Goal: Transaction & Acquisition: Purchase product/service

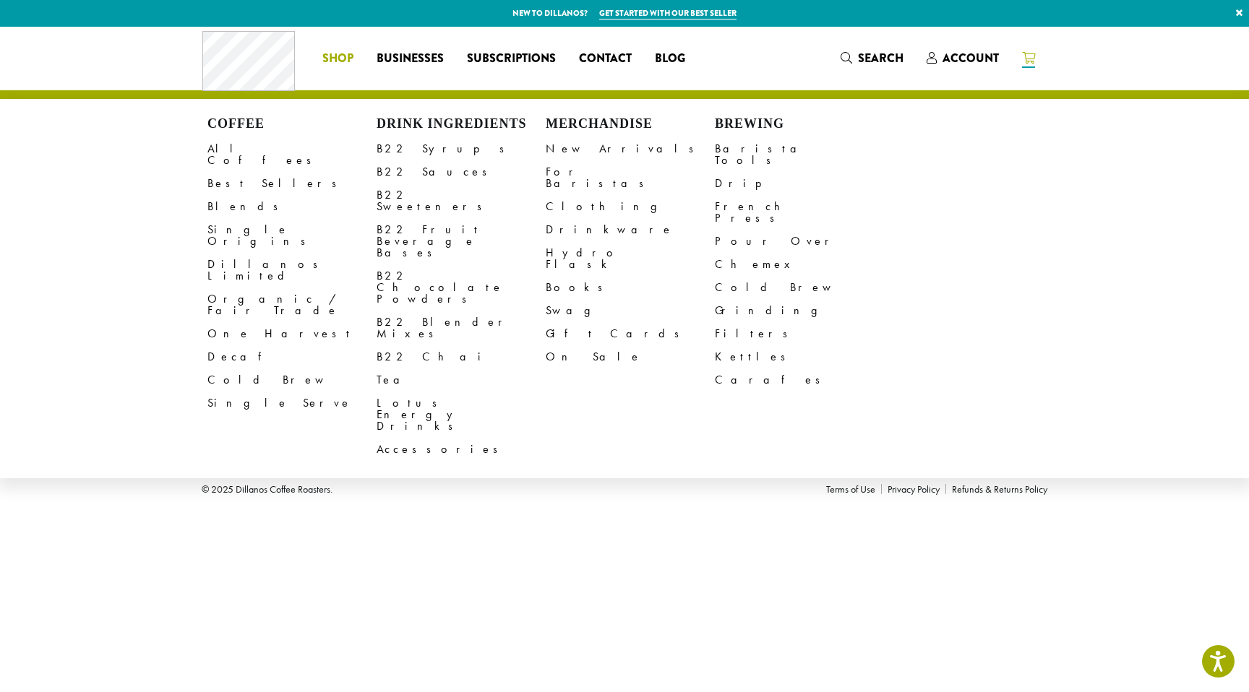
click at [352, 52] on span "Shop" at bounding box center [337, 59] width 31 height 18
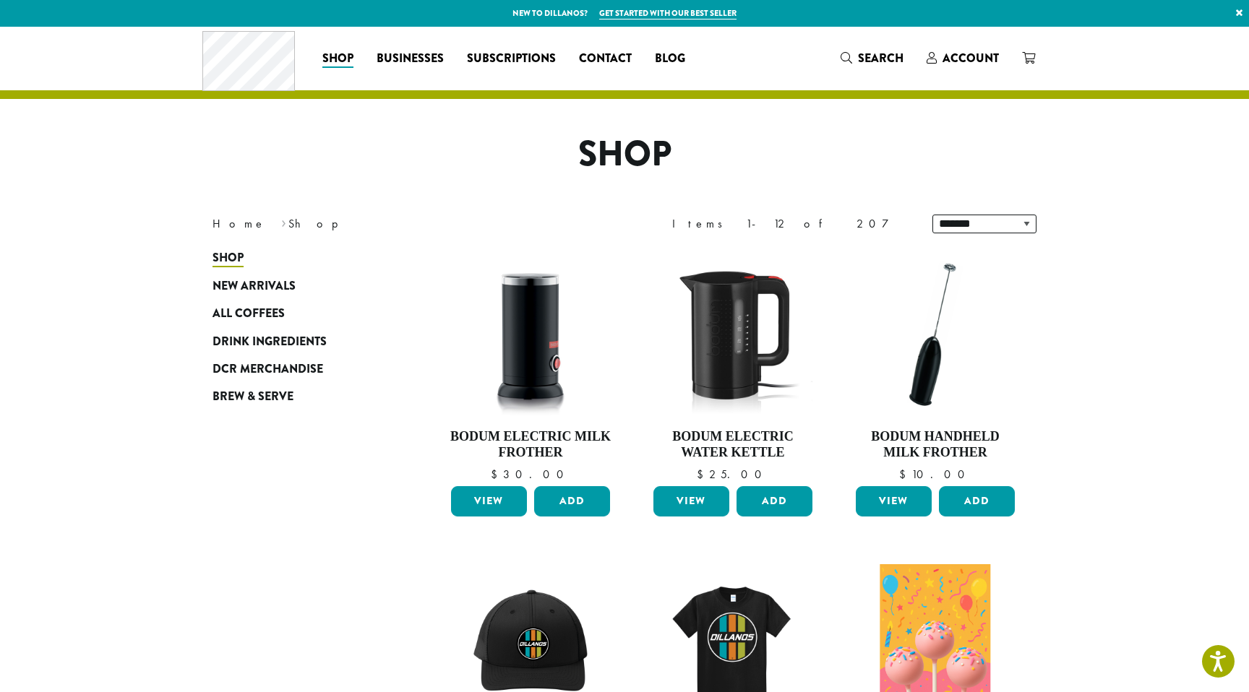
click at [249, 344] on span "Drink Ingredients" at bounding box center [269, 342] width 114 height 18
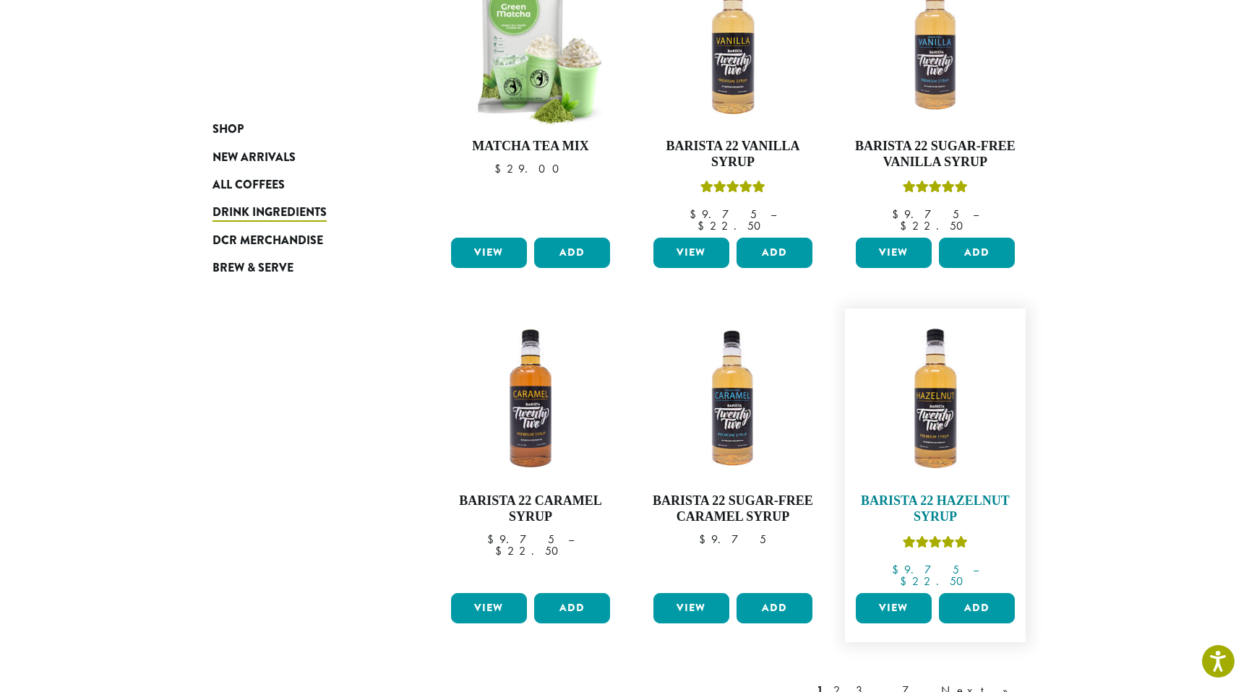
scroll to position [903, 0]
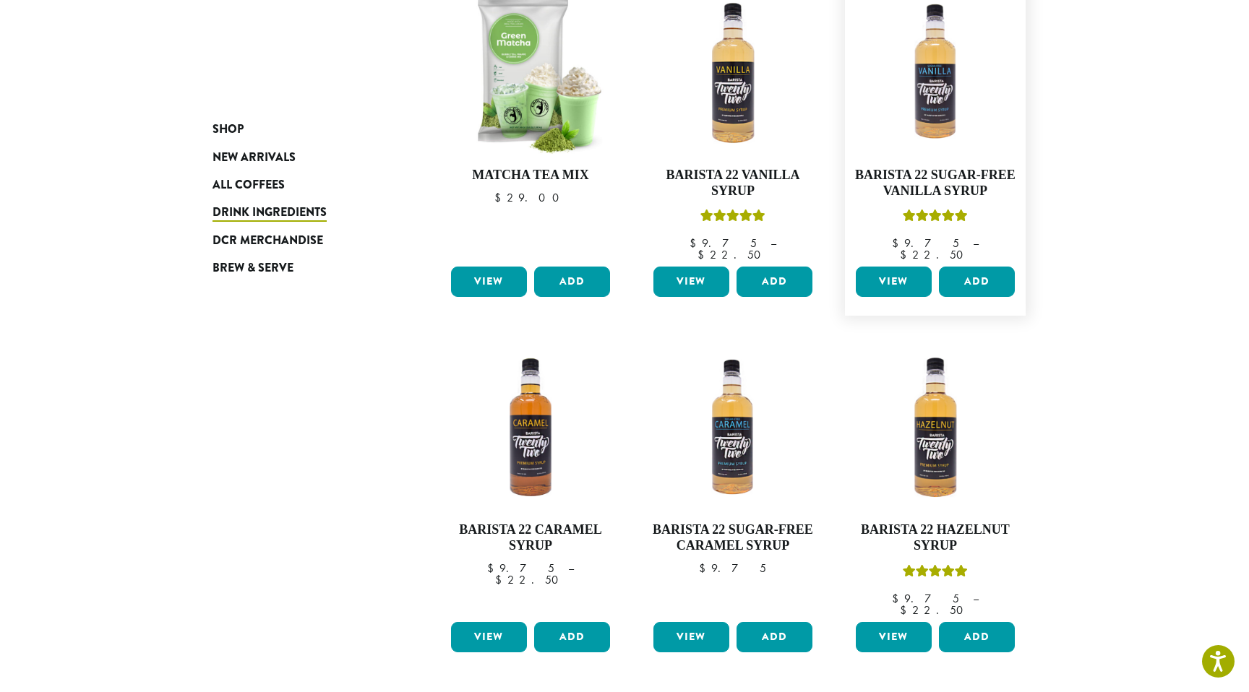
click at [900, 267] on link "View" at bounding box center [894, 282] width 76 height 30
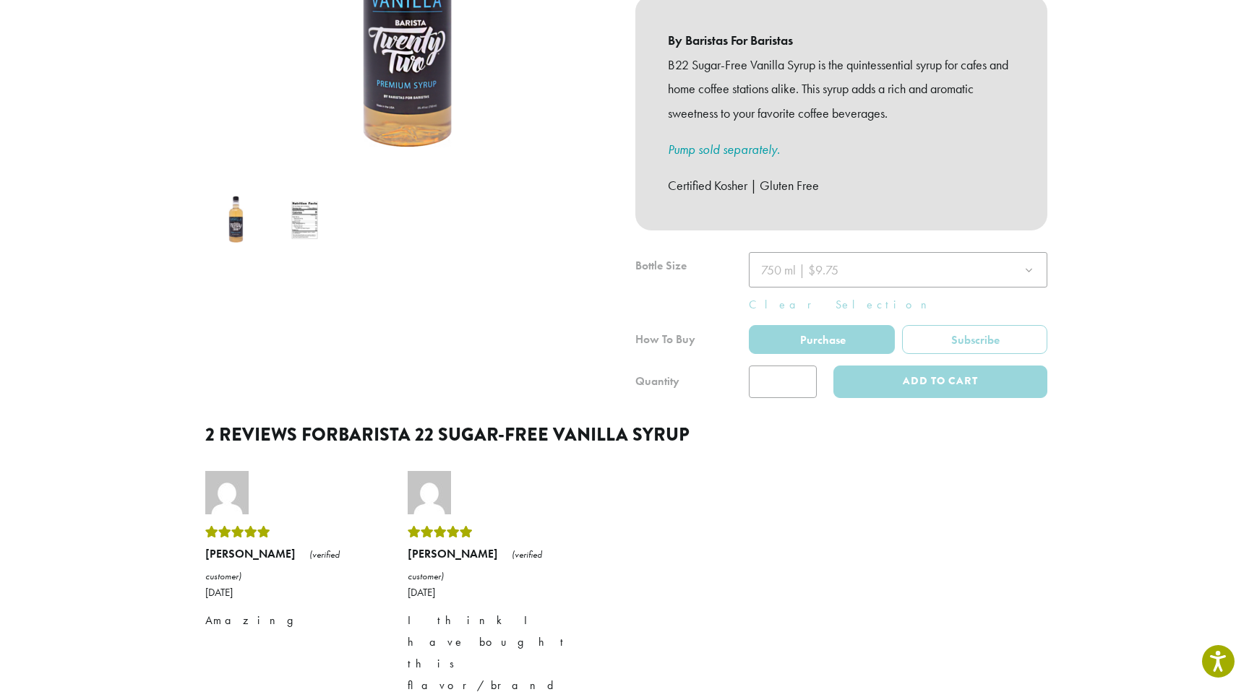
scroll to position [382, 0]
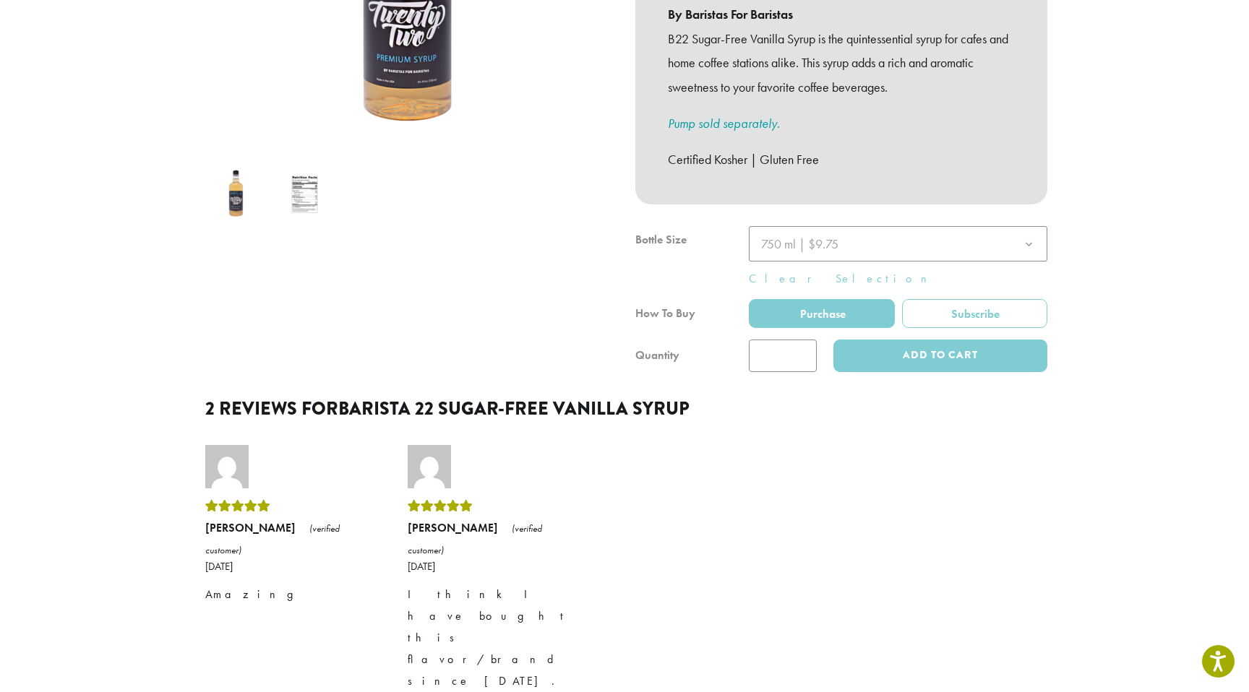
click at [923, 226] on div at bounding box center [841, 299] width 412 height 146
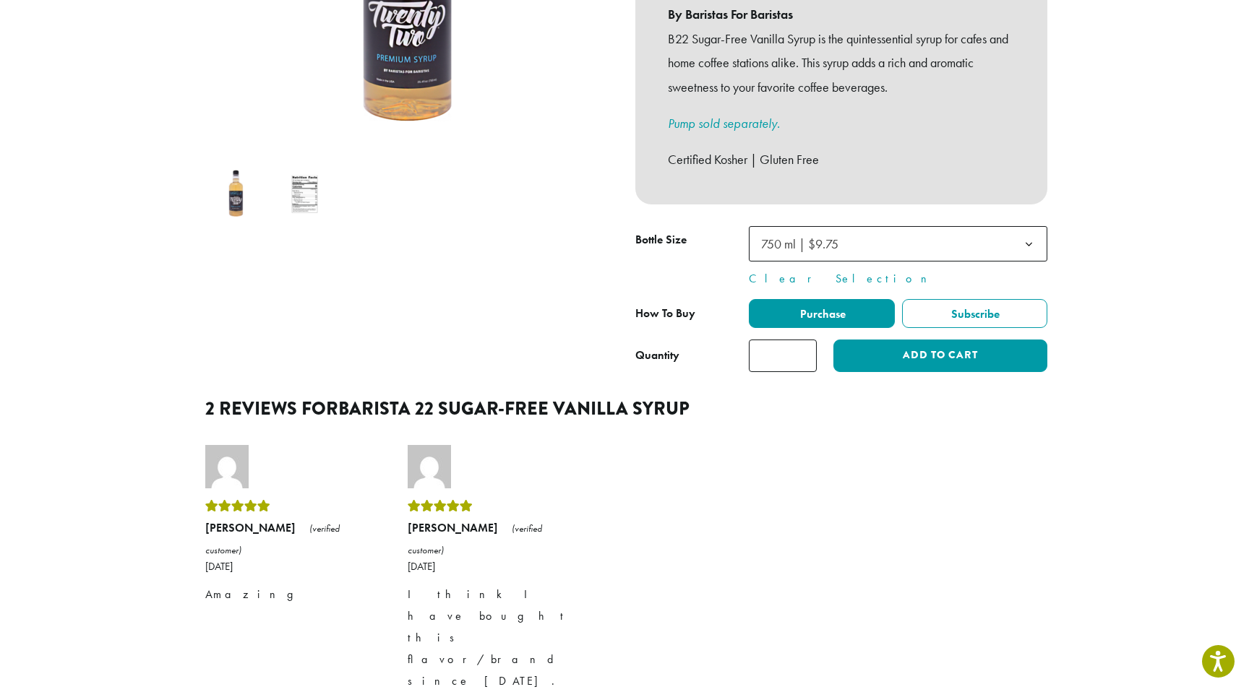
click at [1028, 227] on b at bounding box center [1028, 244] width 35 height 35
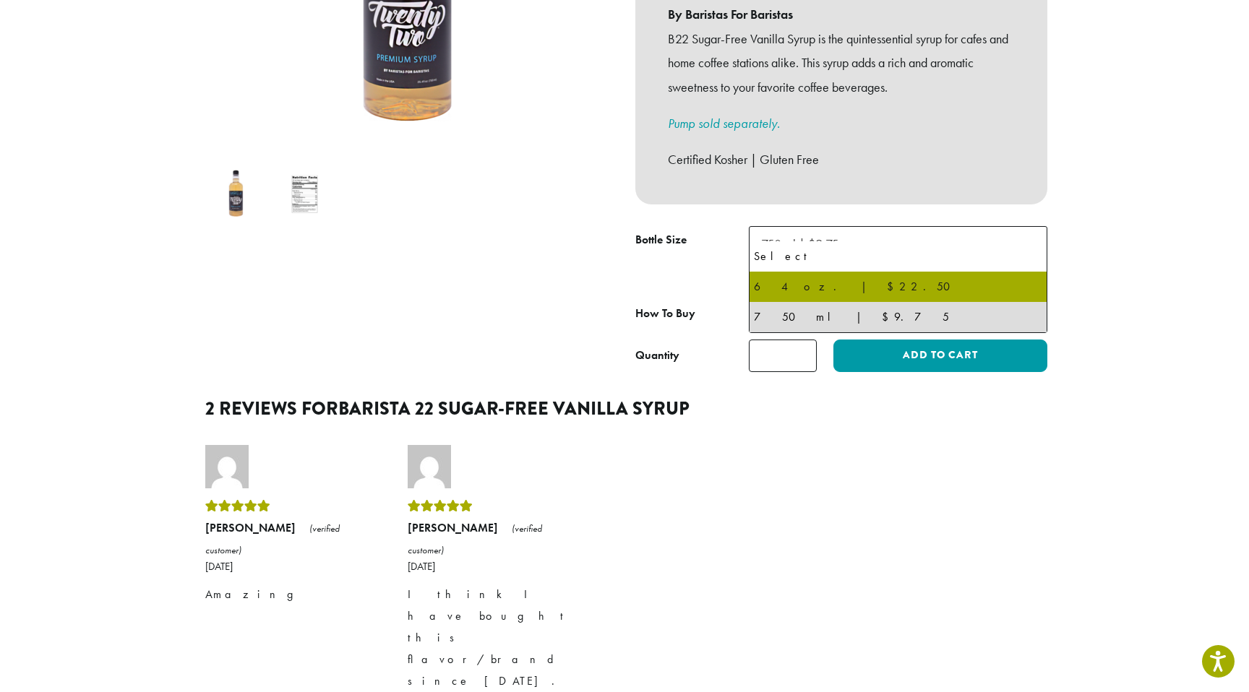
select select "*****"
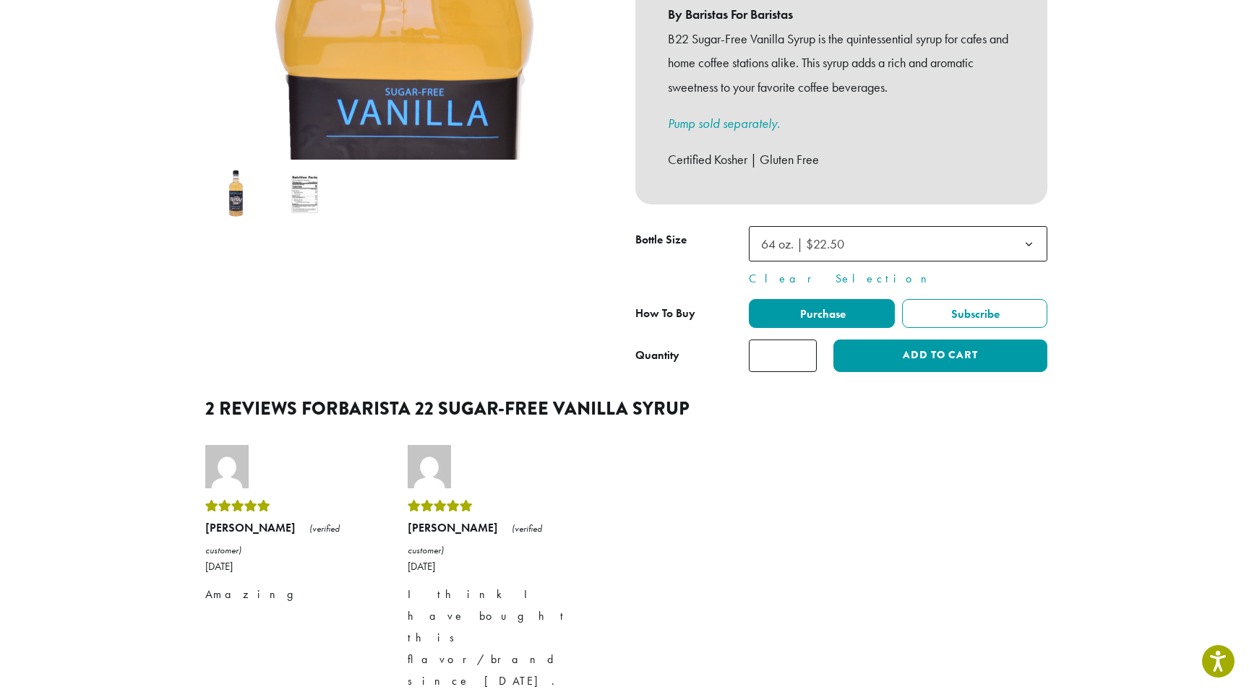
click at [936, 226] on span "64 oz. | $22.50" at bounding box center [898, 243] width 298 height 35
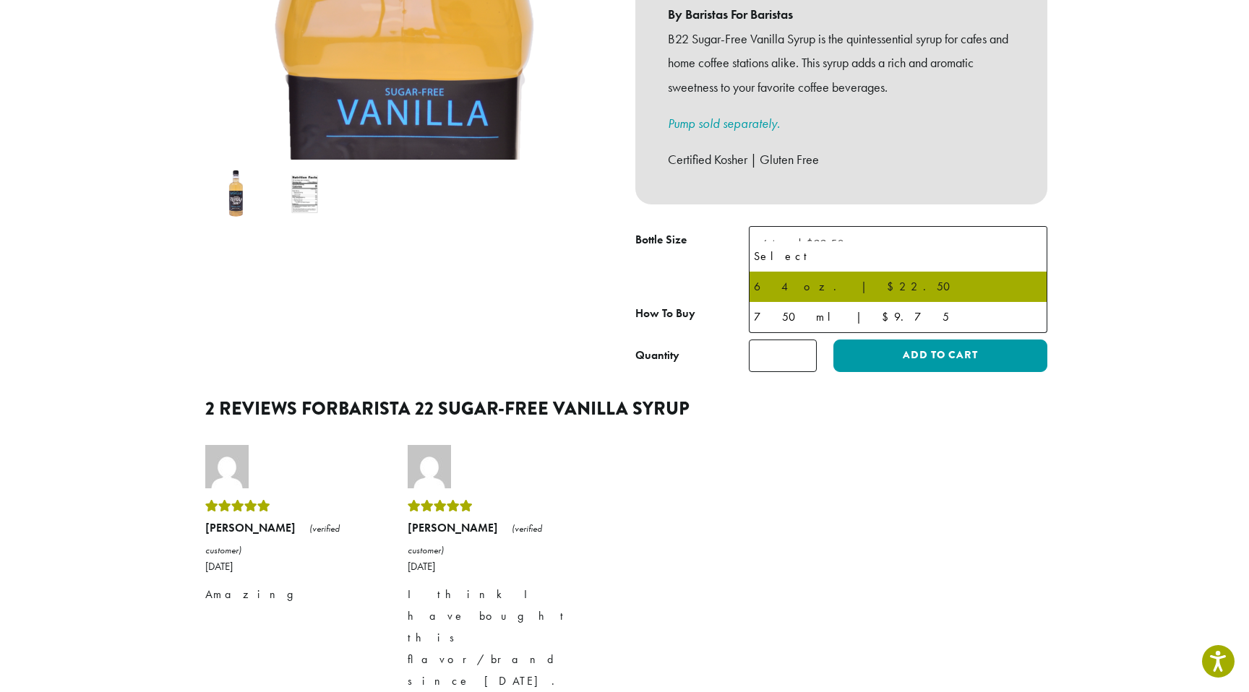
click at [1080, 199] on section "**********" at bounding box center [624, 295] width 1249 height 1301
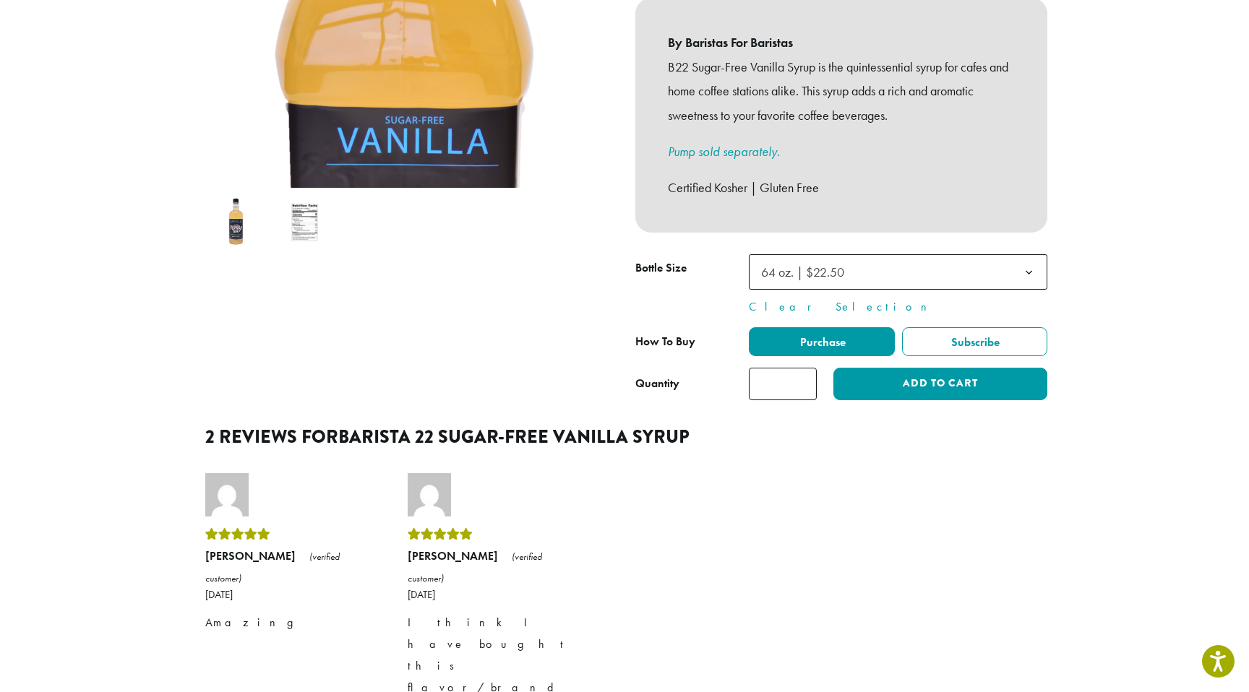
scroll to position [351, 0]
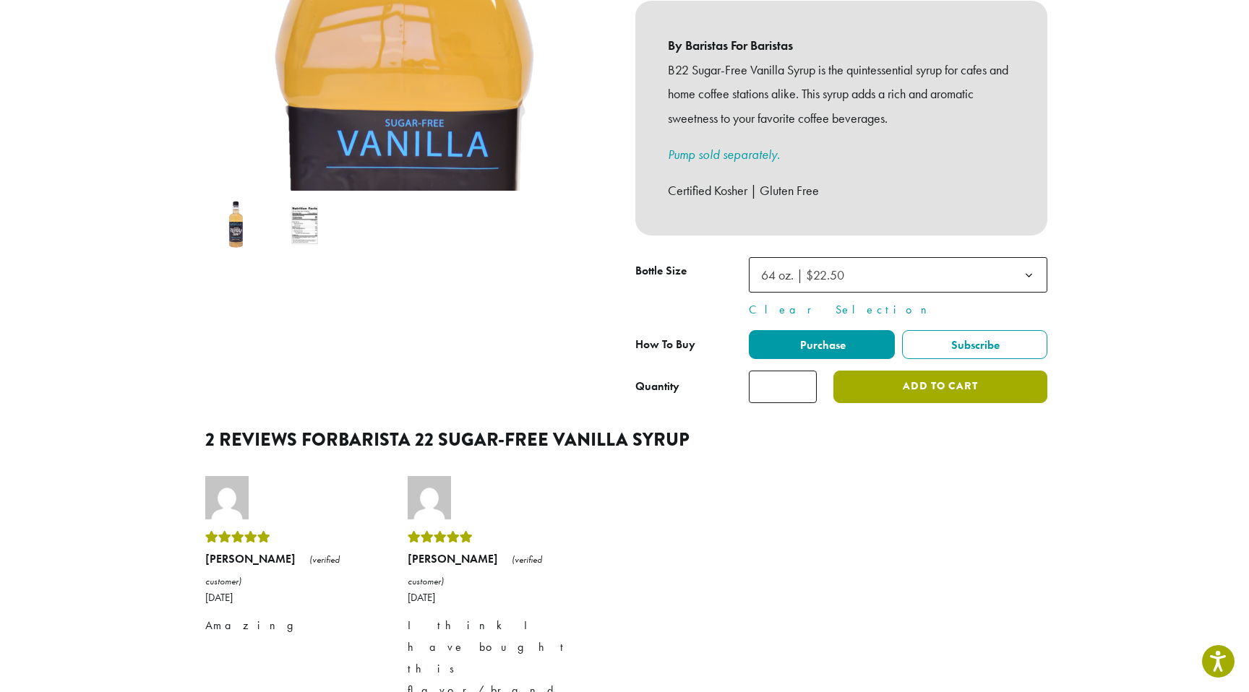
click at [857, 371] on button "Add to cart" at bounding box center [940, 387] width 214 height 33
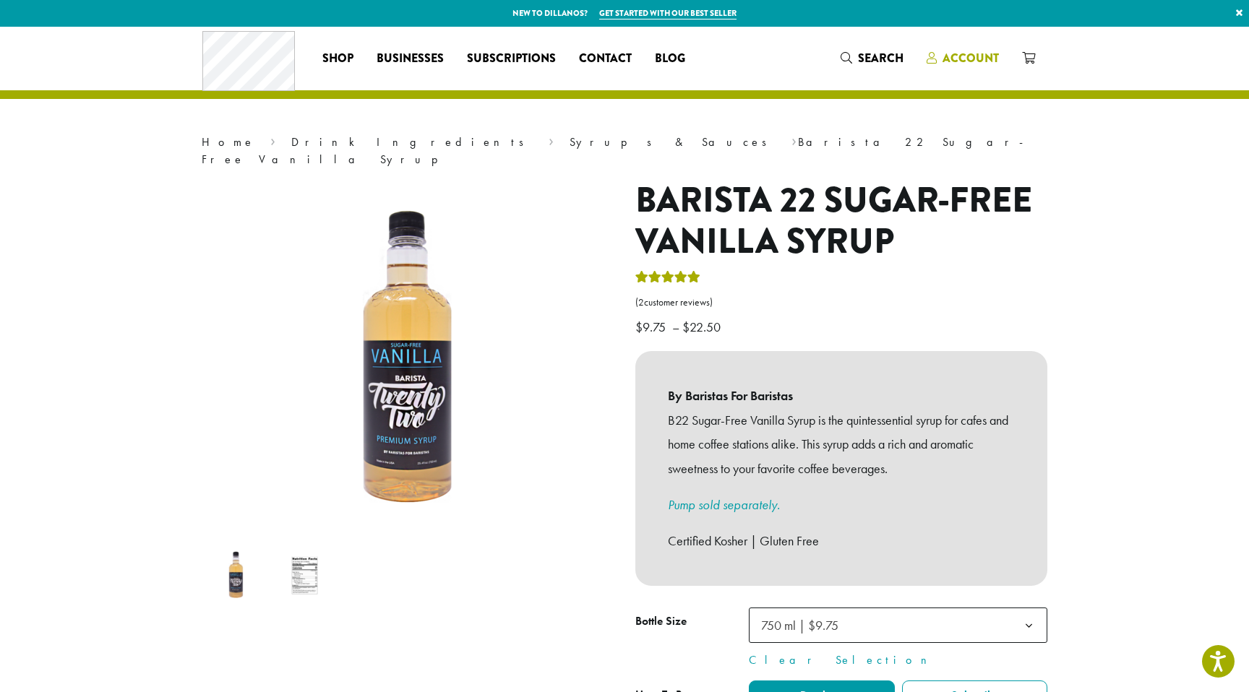
click at [977, 60] on span "Account" at bounding box center [970, 58] width 56 height 17
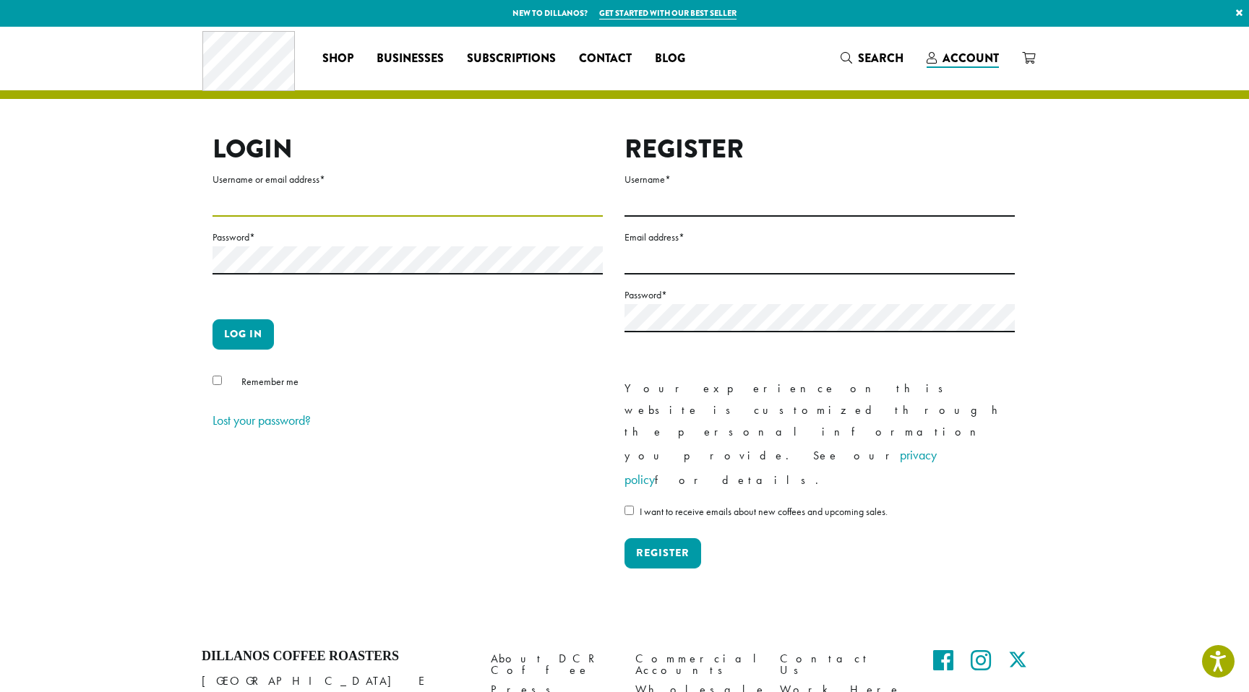
click at [352, 207] on input "Username or email address *" at bounding box center [407, 203] width 390 height 28
click at [479, 291] on p "Password *" at bounding box center [407, 268] width 390 height 80
click at [275, 207] on input "Username or email address *" at bounding box center [407, 203] width 390 height 28
click at [380, 212] on input "Username or email address *" at bounding box center [407, 203] width 390 height 28
type input "**********"
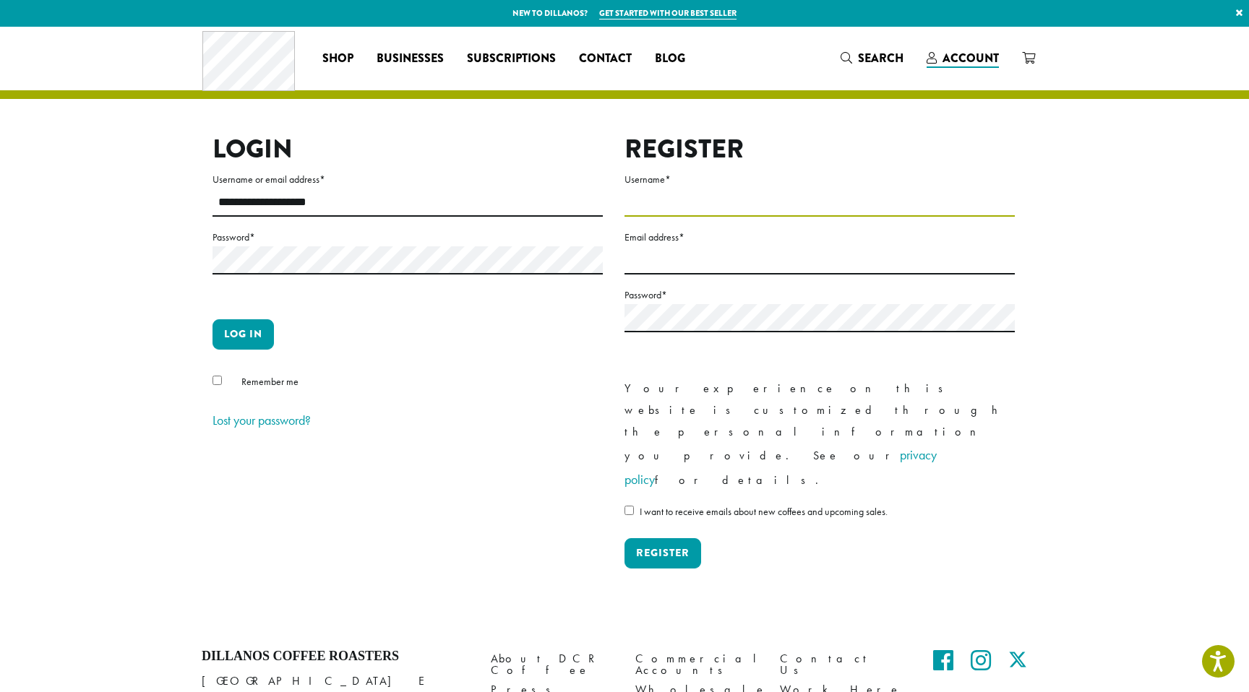
type input "**********"
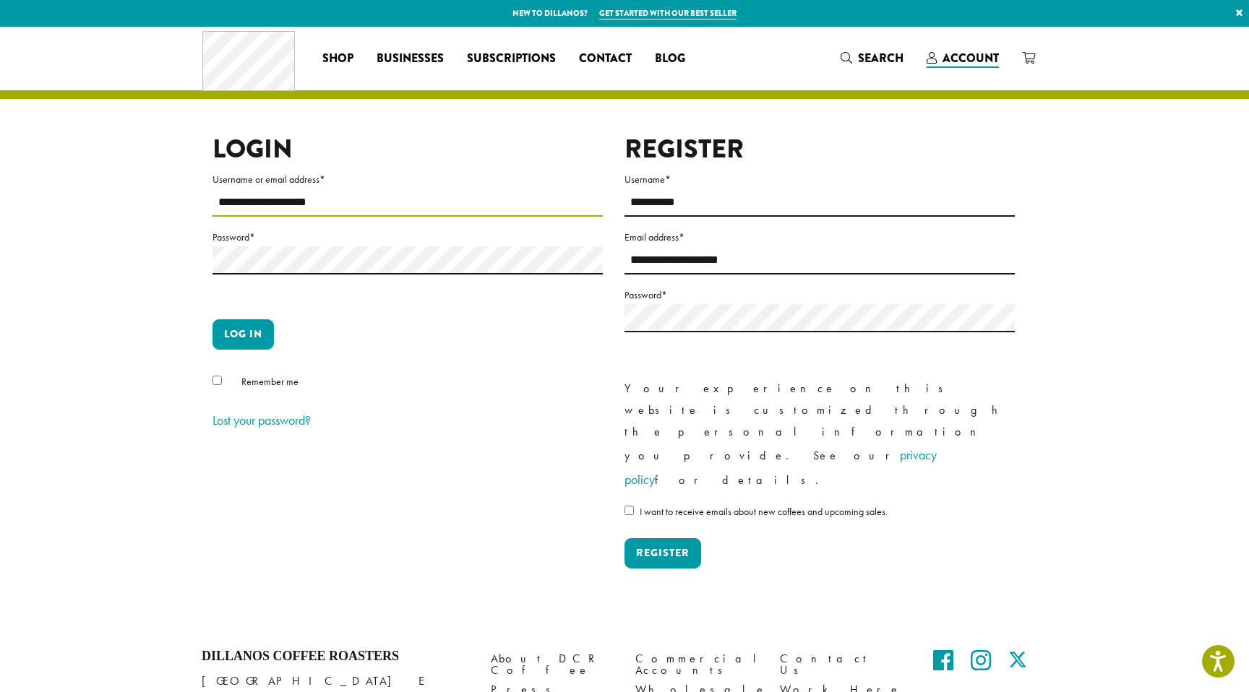
click at [410, 198] on input "**********" at bounding box center [407, 203] width 390 height 28
click at [339, 246] on label "Password *" at bounding box center [407, 237] width 390 height 18
type input "**********"
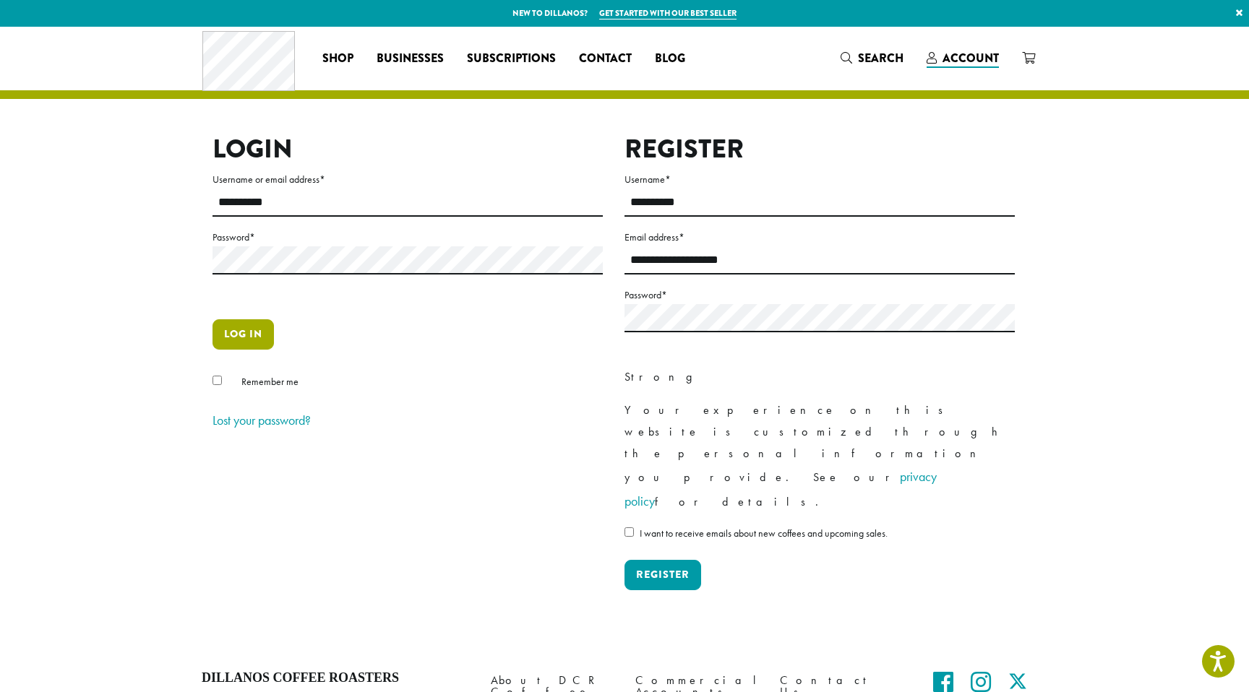
click at [248, 334] on button "Log in" at bounding box center [242, 334] width 61 height 30
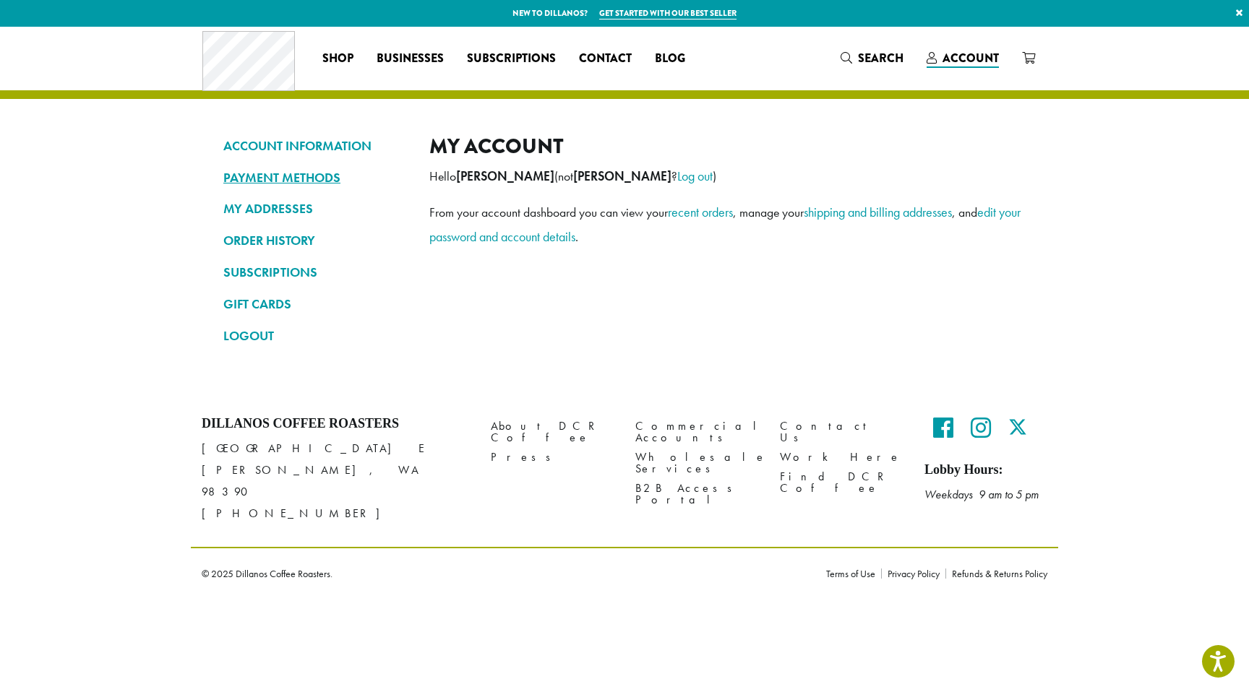
click at [283, 179] on link "PAYMENT METHODS" at bounding box center [315, 178] width 184 height 25
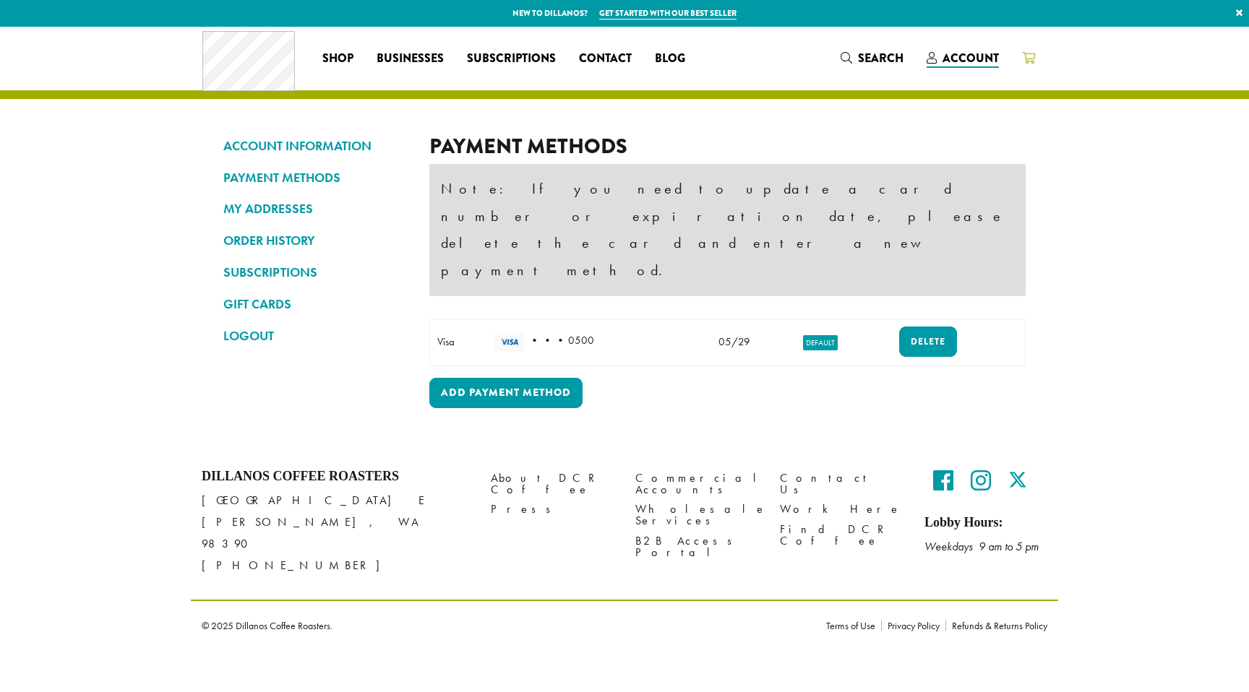
click at [1027, 55] on icon at bounding box center [1028, 58] width 13 height 12
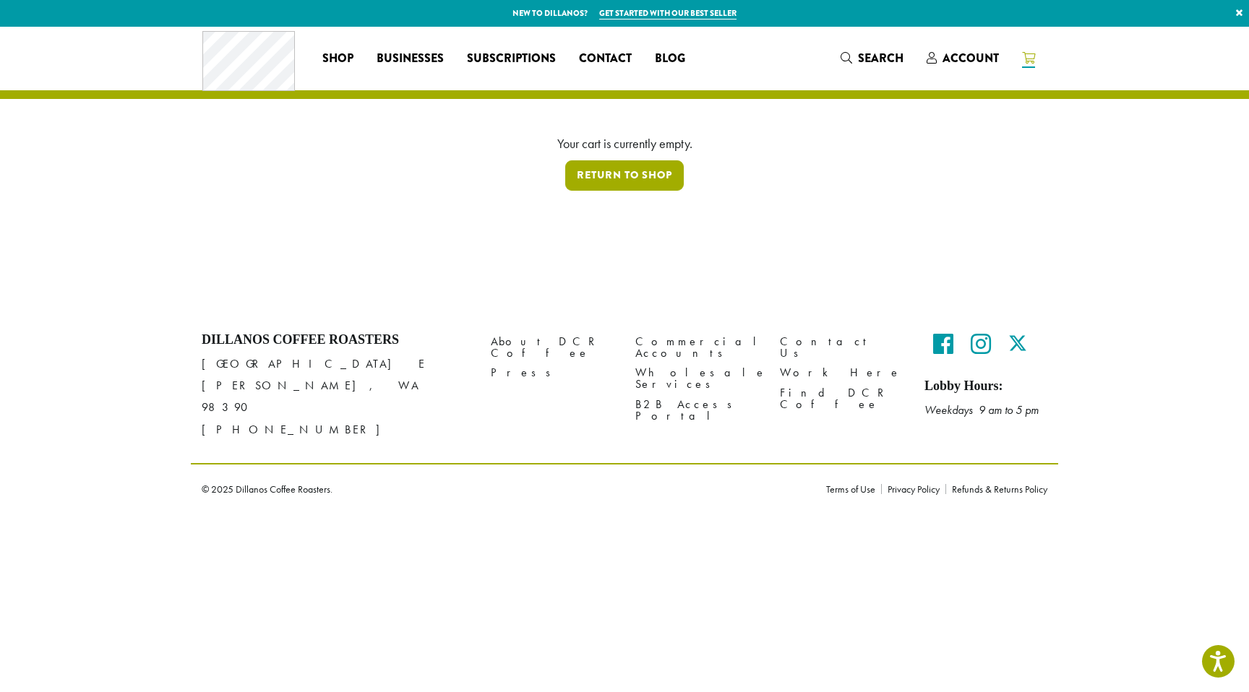
click at [643, 179] on link "Return to shop" at bounding box center [624, 175] width 119 height 30
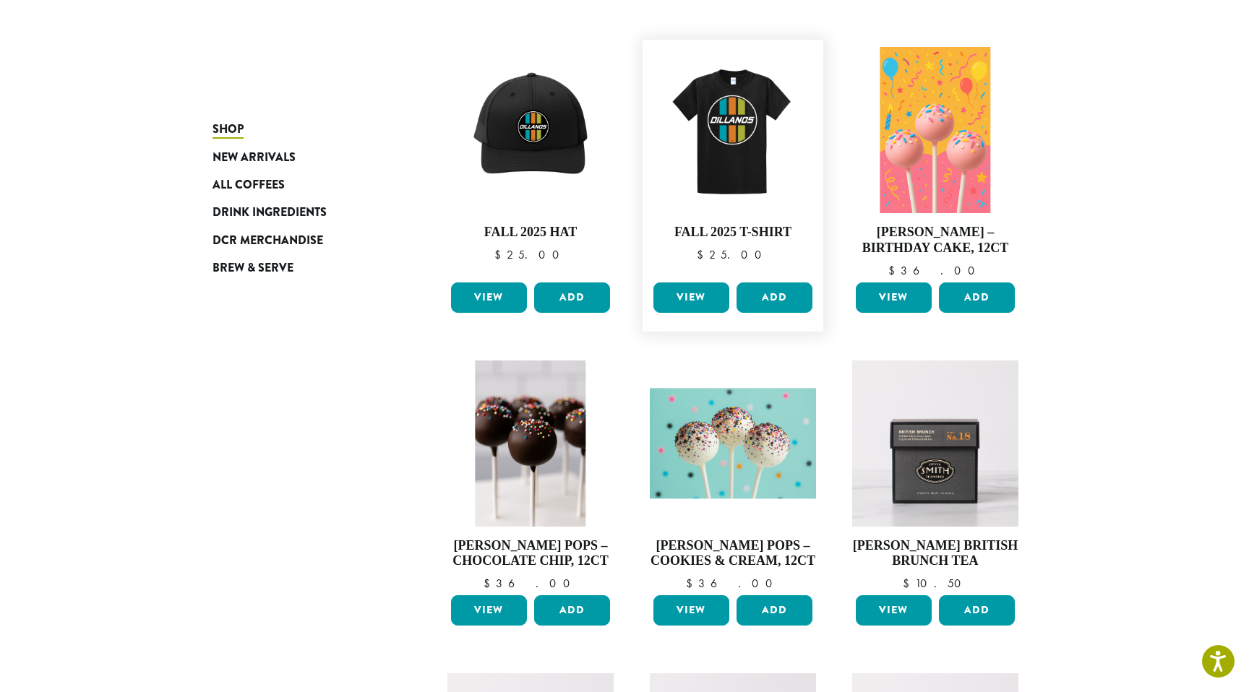
scroll to position [518, 0]
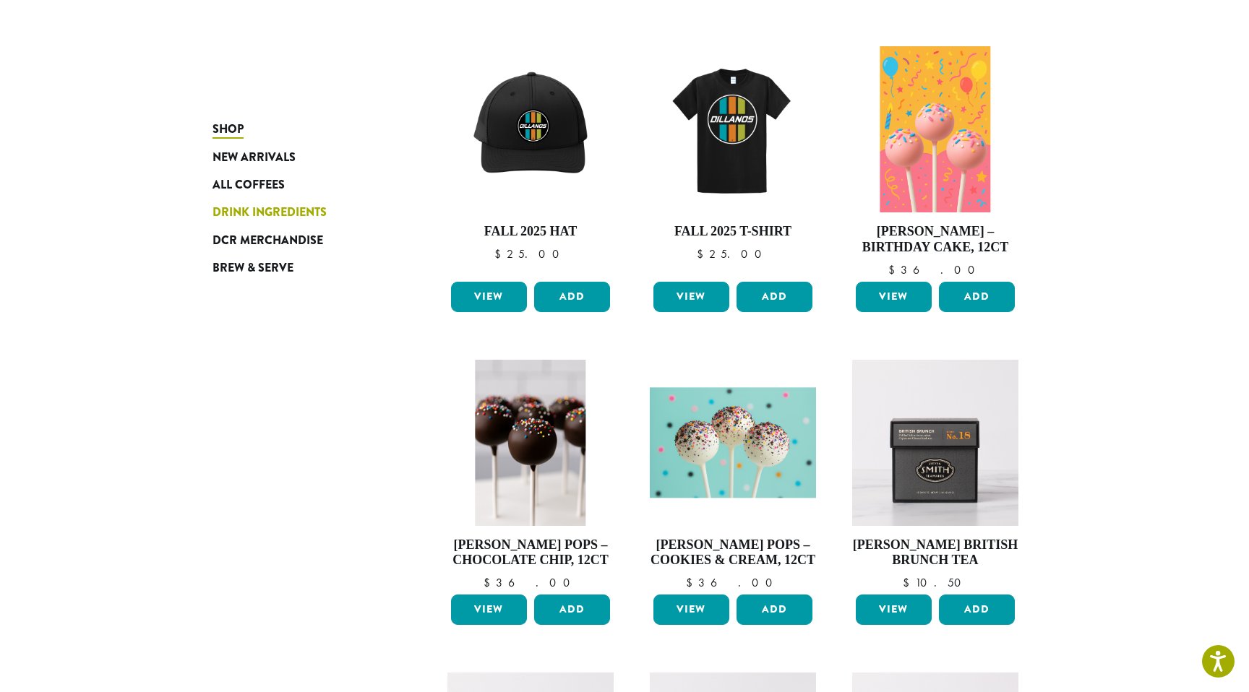
click at [262, 212] on span "Drink Ingredients" at bounding box center [269, 213] width 114 height 18
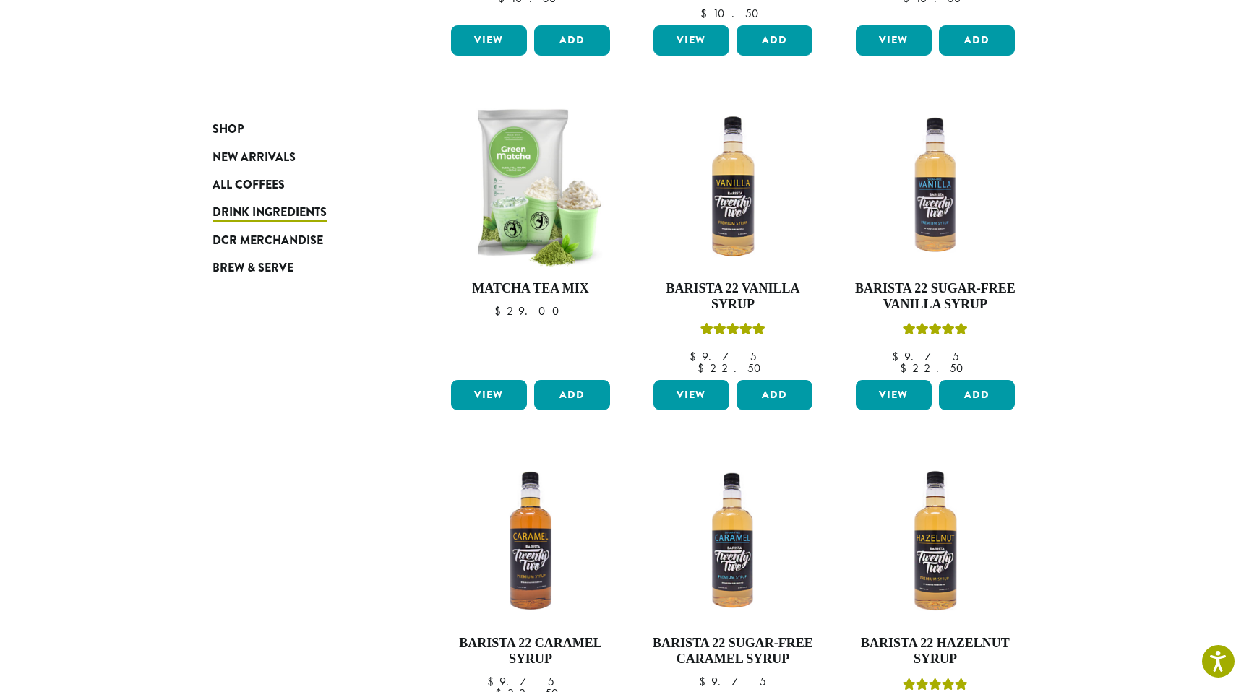
scroll to position [822, 0]
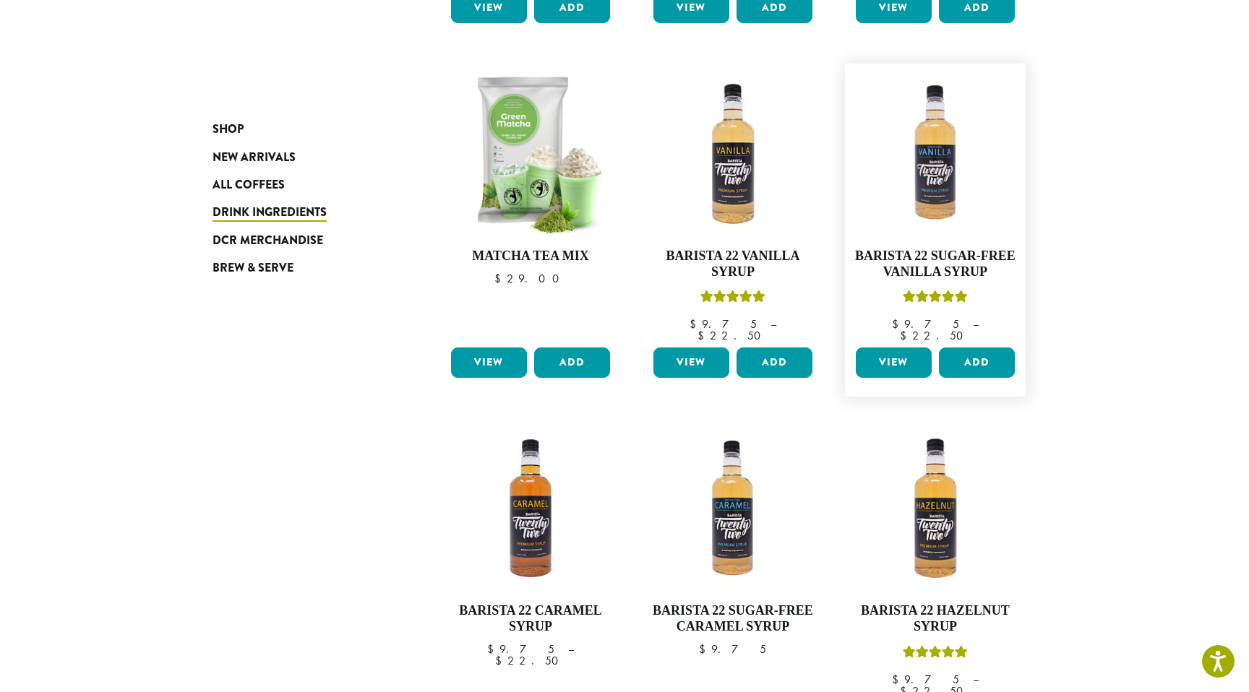
click at [915, 348] on link "View" at bounding box center [894, 363] width 76 height 30
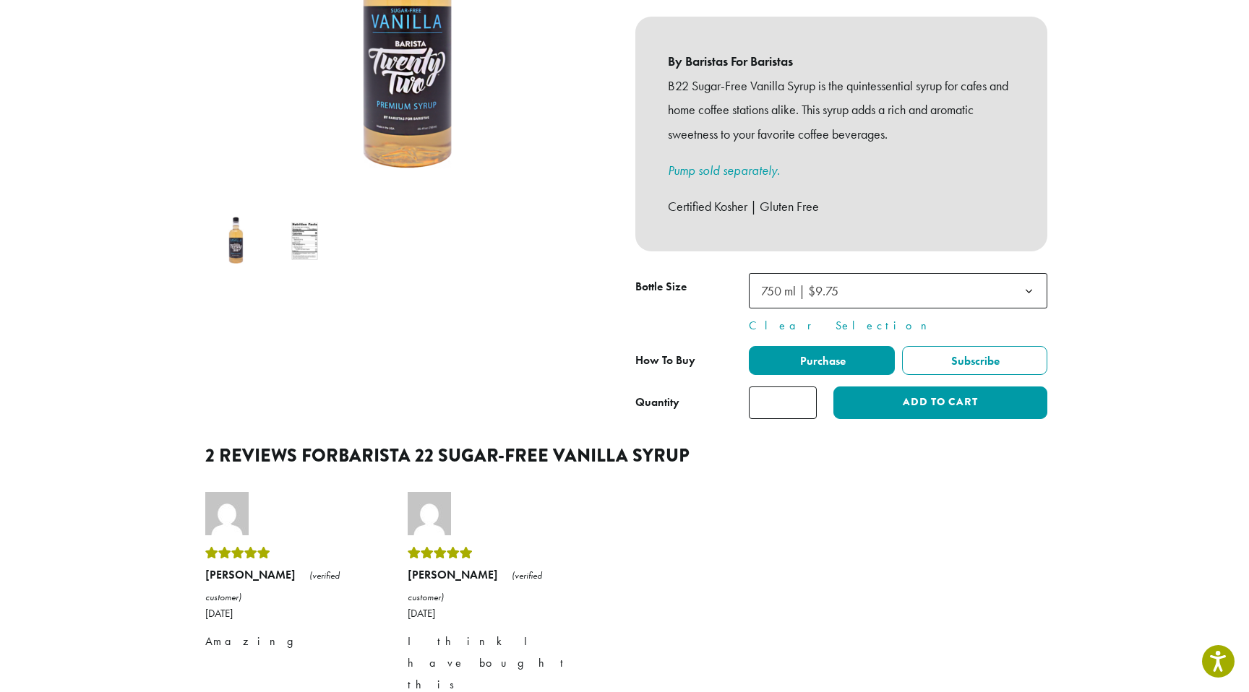
scroll to position [396, 0]
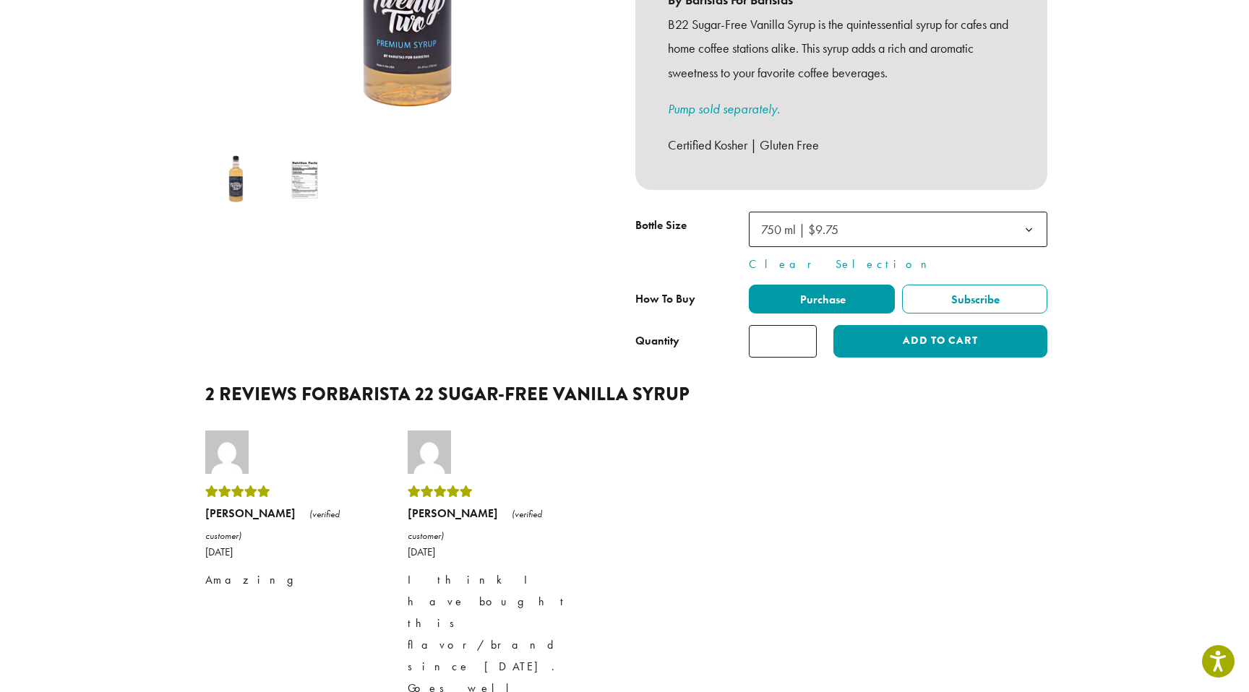
click at [974, 224] on span "750 ml | $9.75" at bounding box center [898, 229] width 298 height 35
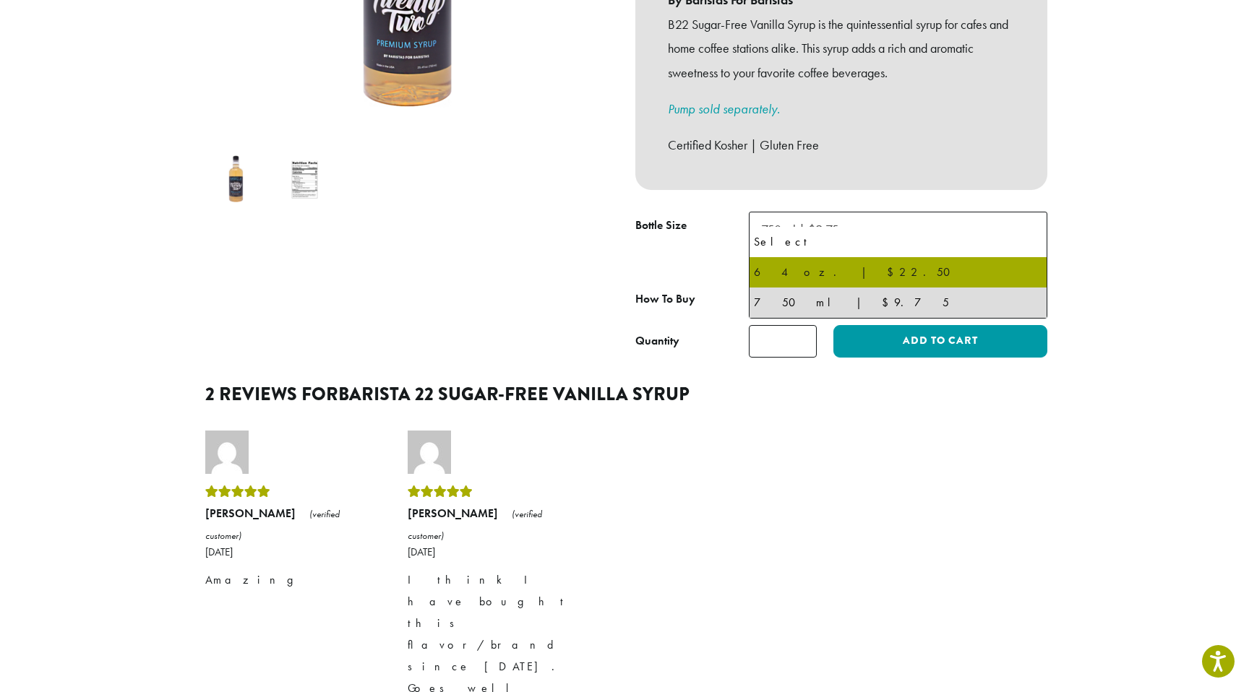
select select "*****"
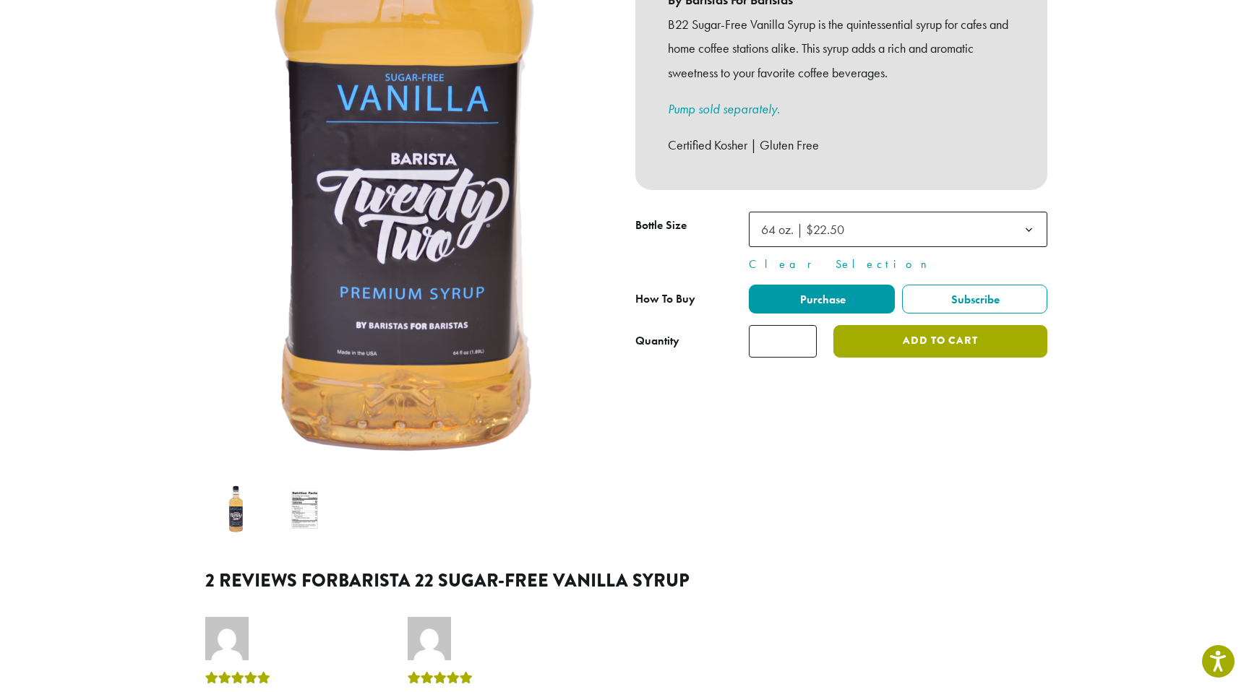
click at [919, 325] on button "Add to cart" at bounding box center [940, 341] width 214 height 33
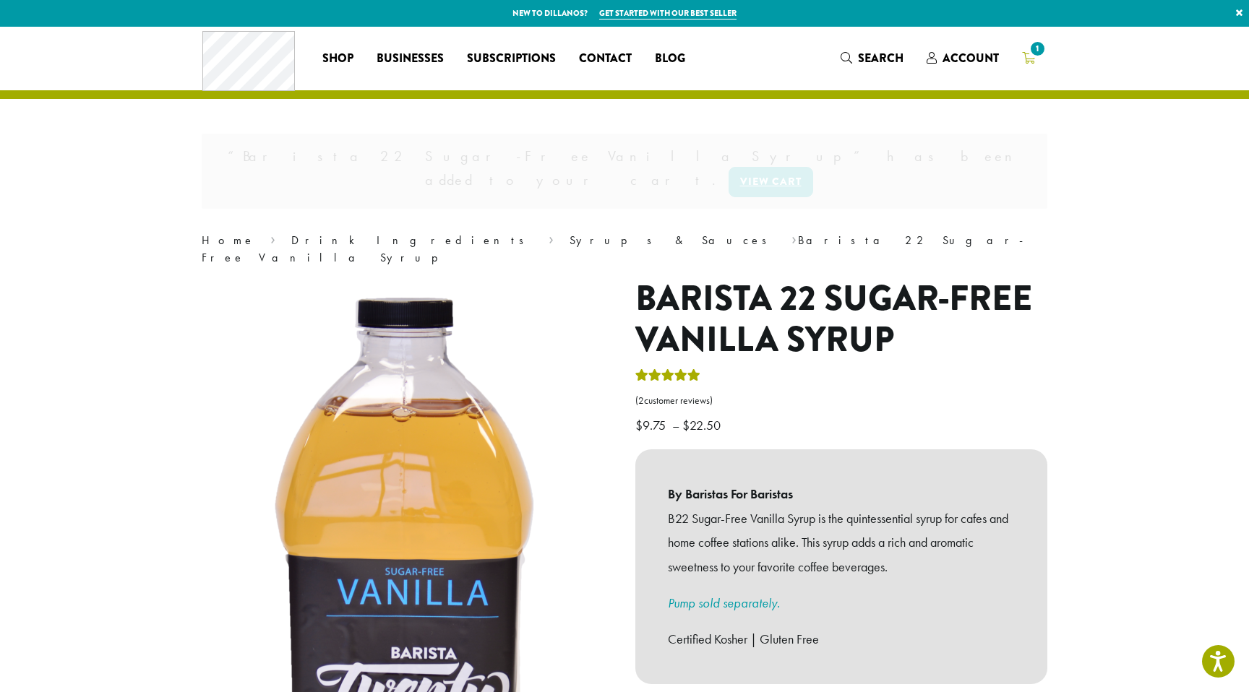
click at [1034, 56] on span "1" at bounding box center [1038, 49] width 20 height 20
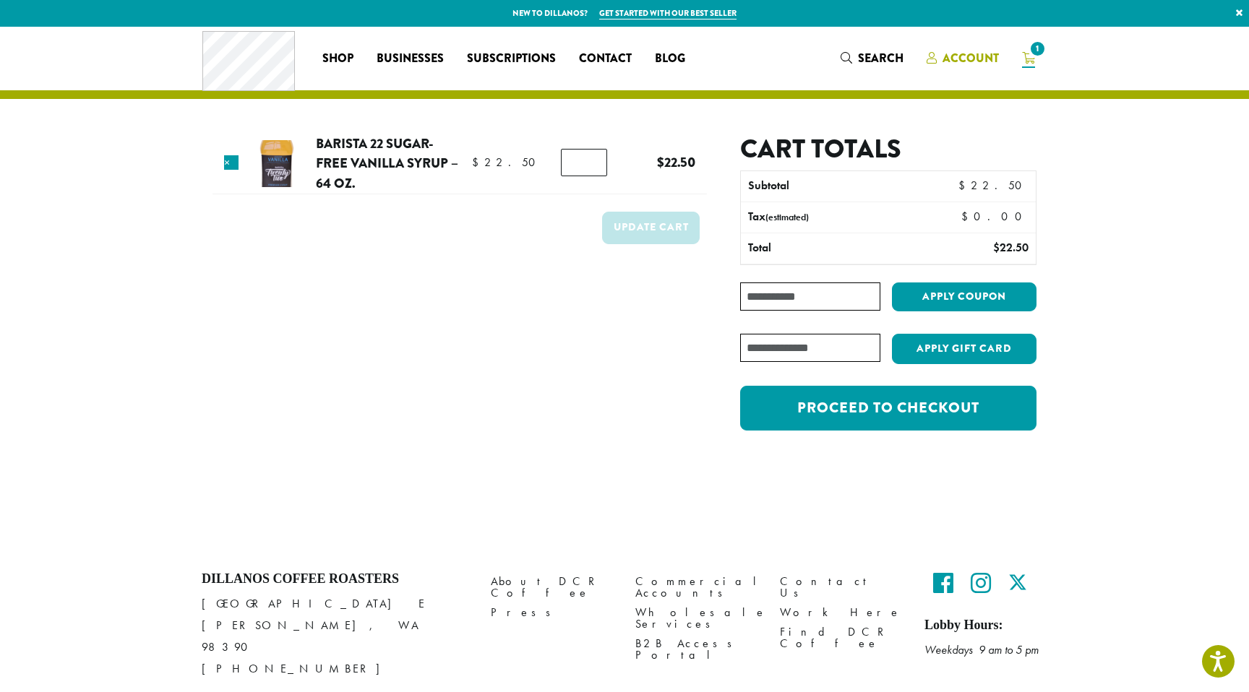
click at [955, 56] on span "Account" at bounding box center [970, 58] width 56 height 17
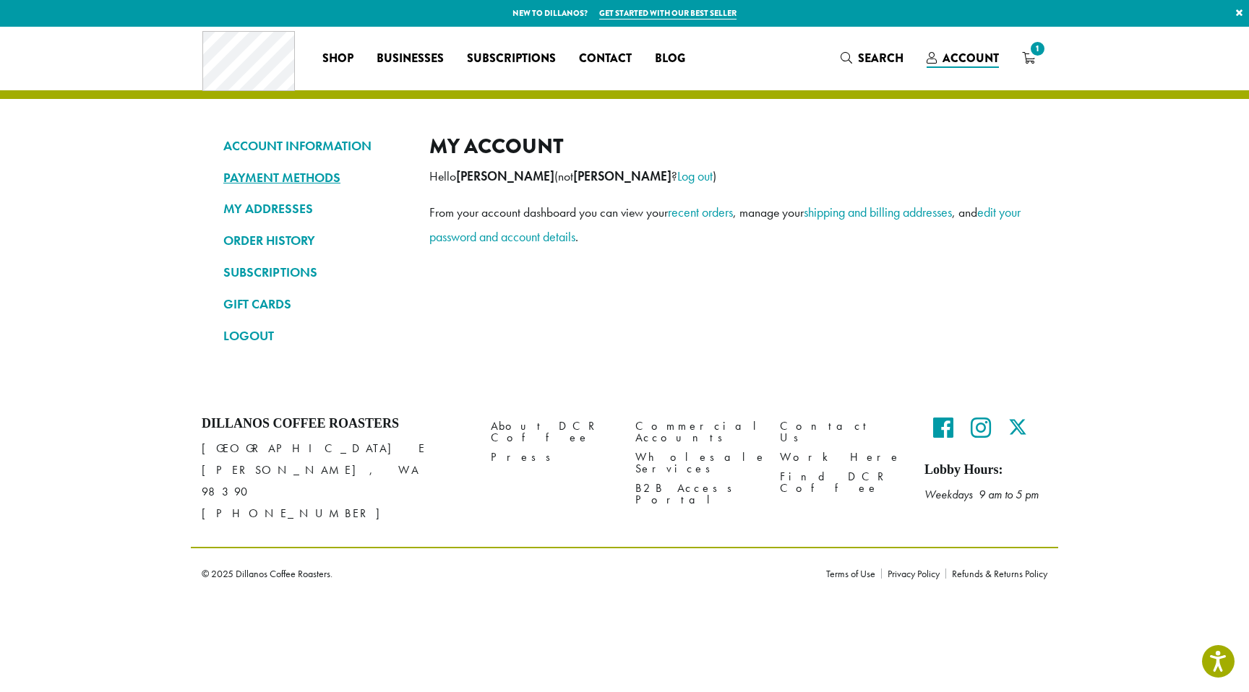
click at [301, 180] on link "PAYMENT METHODS" at bounding box center [315, 178] width 184 height 25
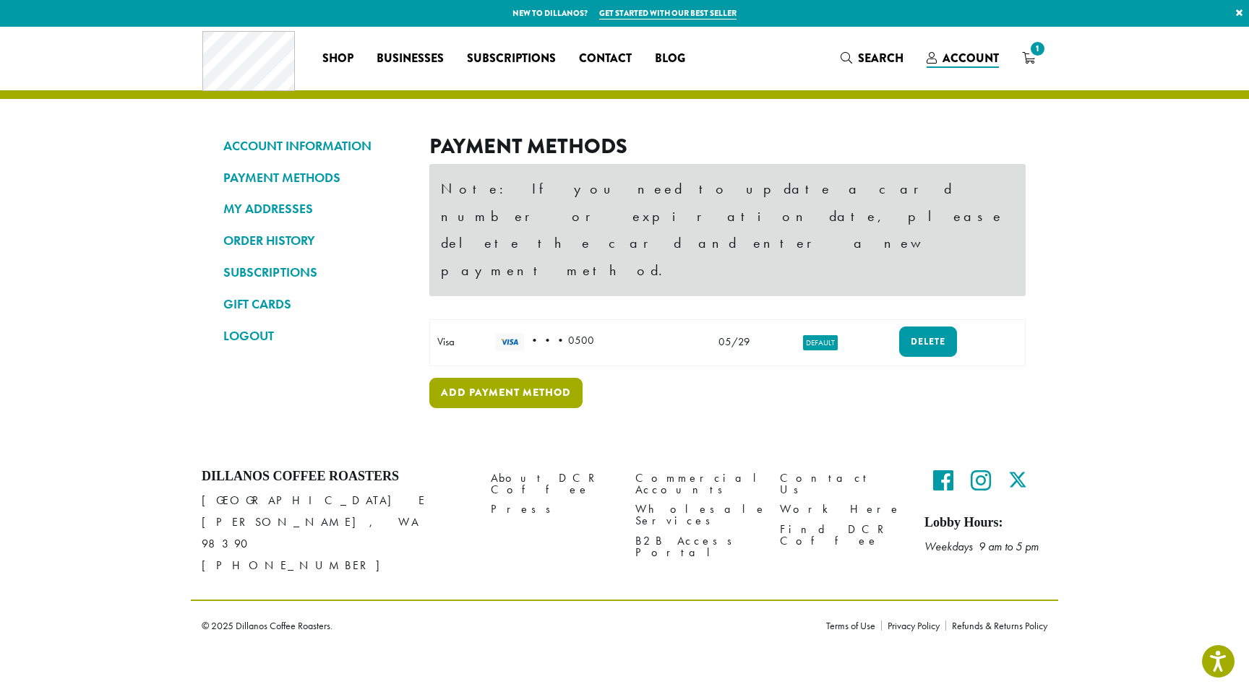
click at [549, 378] on link "Add payment method" at bounding box center [505, 393] width 153 height 30
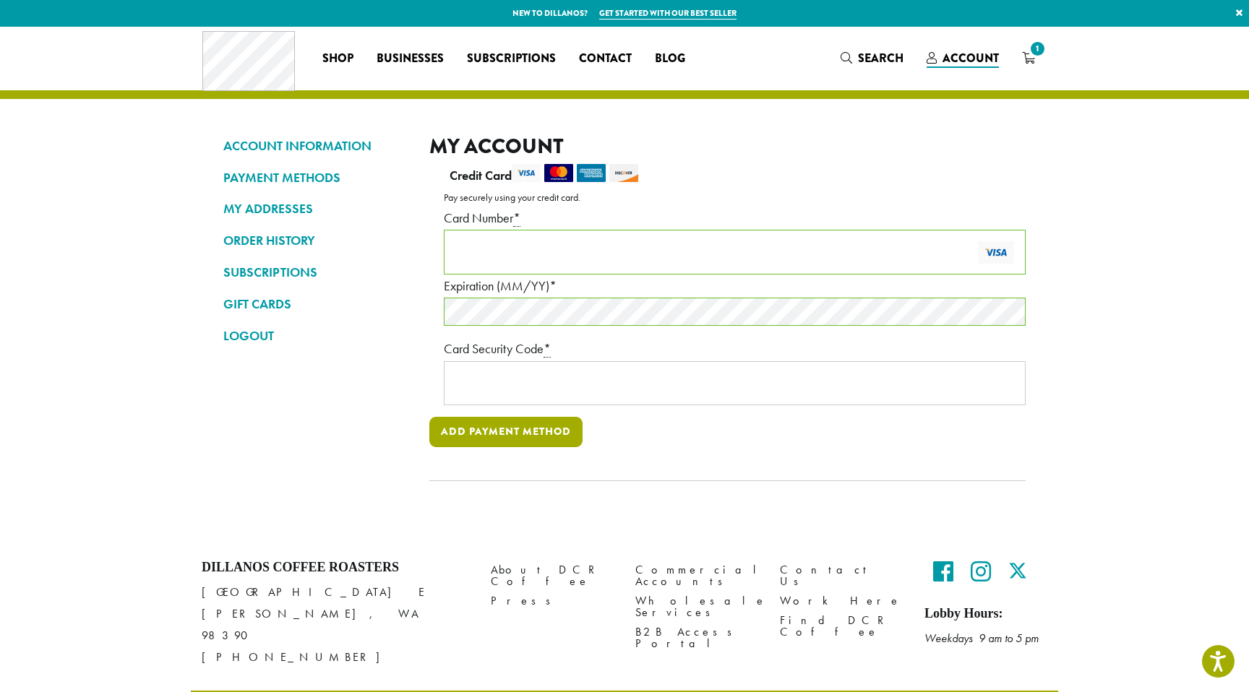
click at [508, 440] on button "Add payment method" at bounding box center [505, 432] width 153 height 30
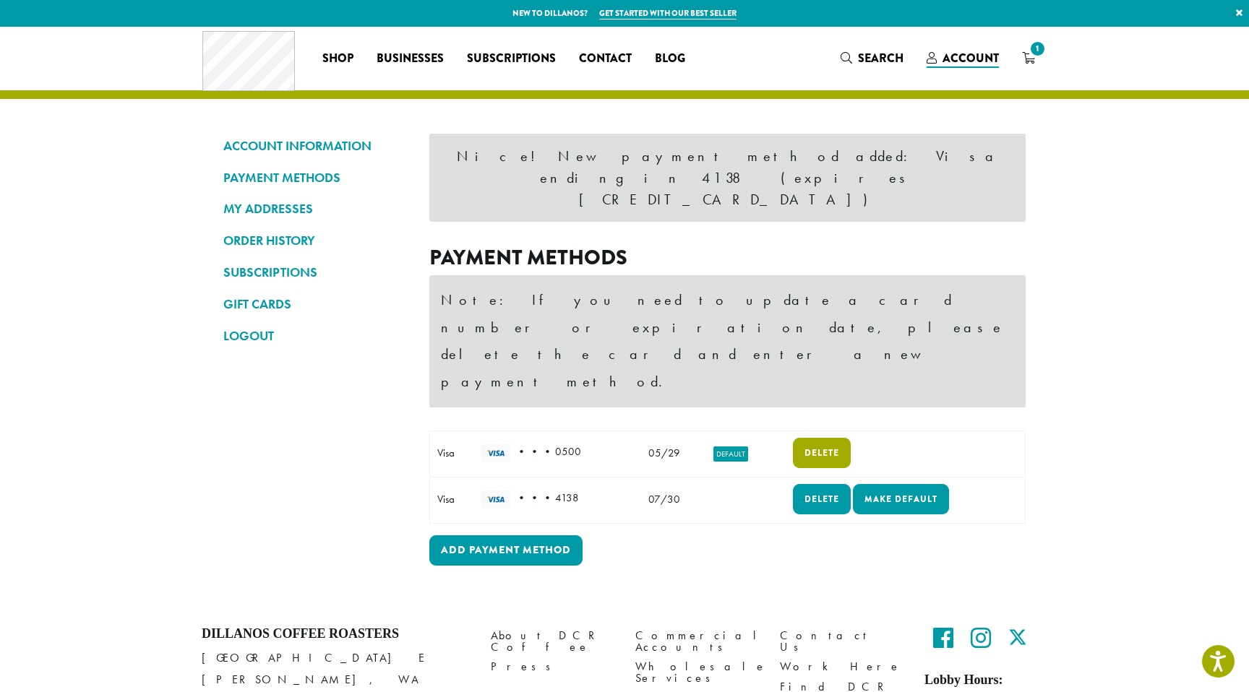
click at [819, 438] on link "Delete" at bounding box center [822, 453] width 58 height 30
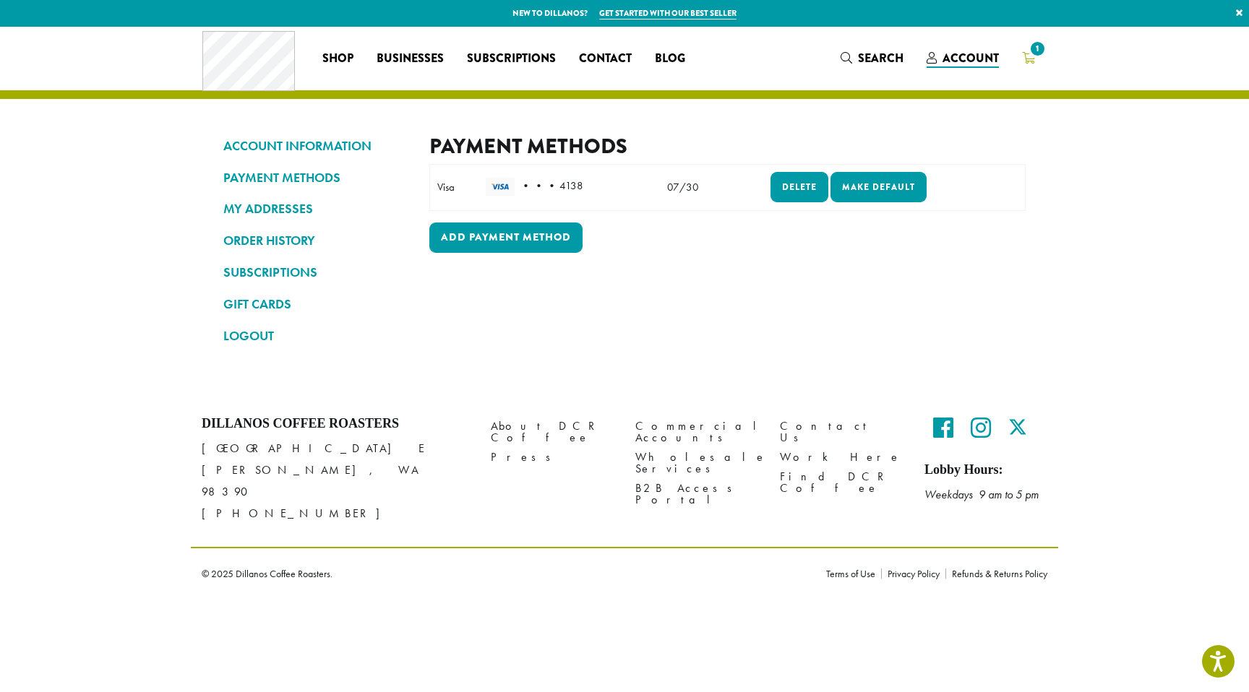
click at [1027, 59] on icon "1" at bounding box center [1028, 58] width 13 height 12
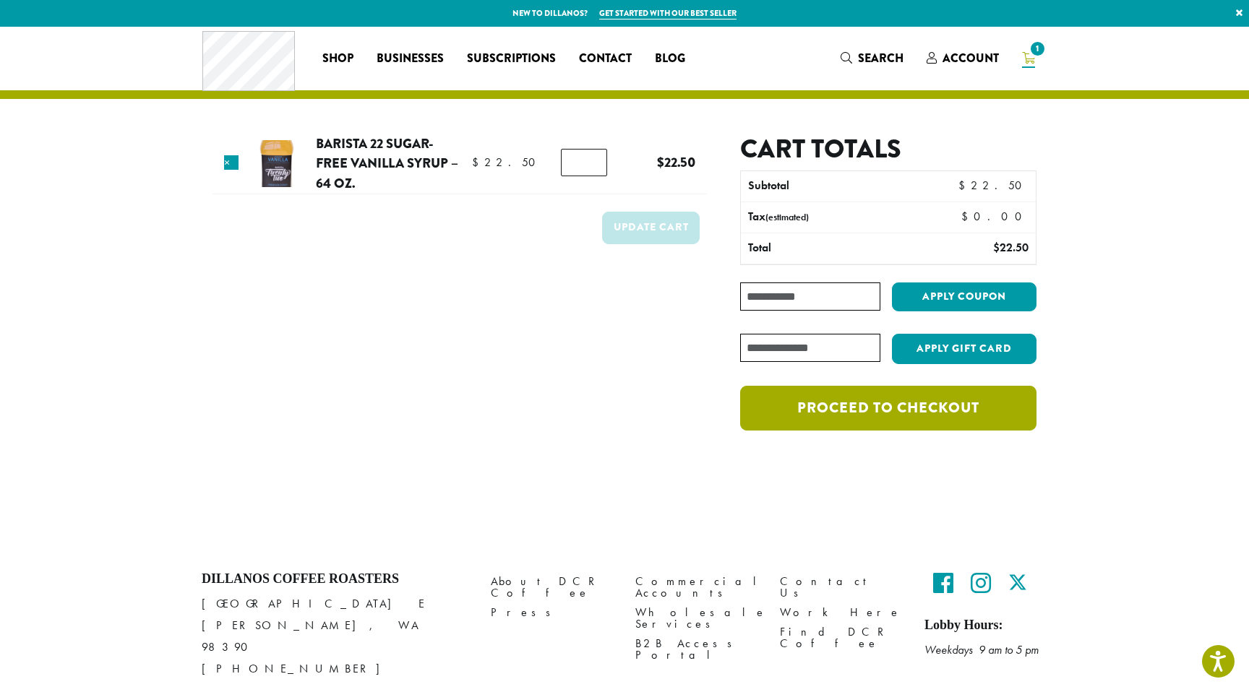
click at [909, 413] on link "Proceed to checkout" at bounding box center [888, 408] width 296 height 45
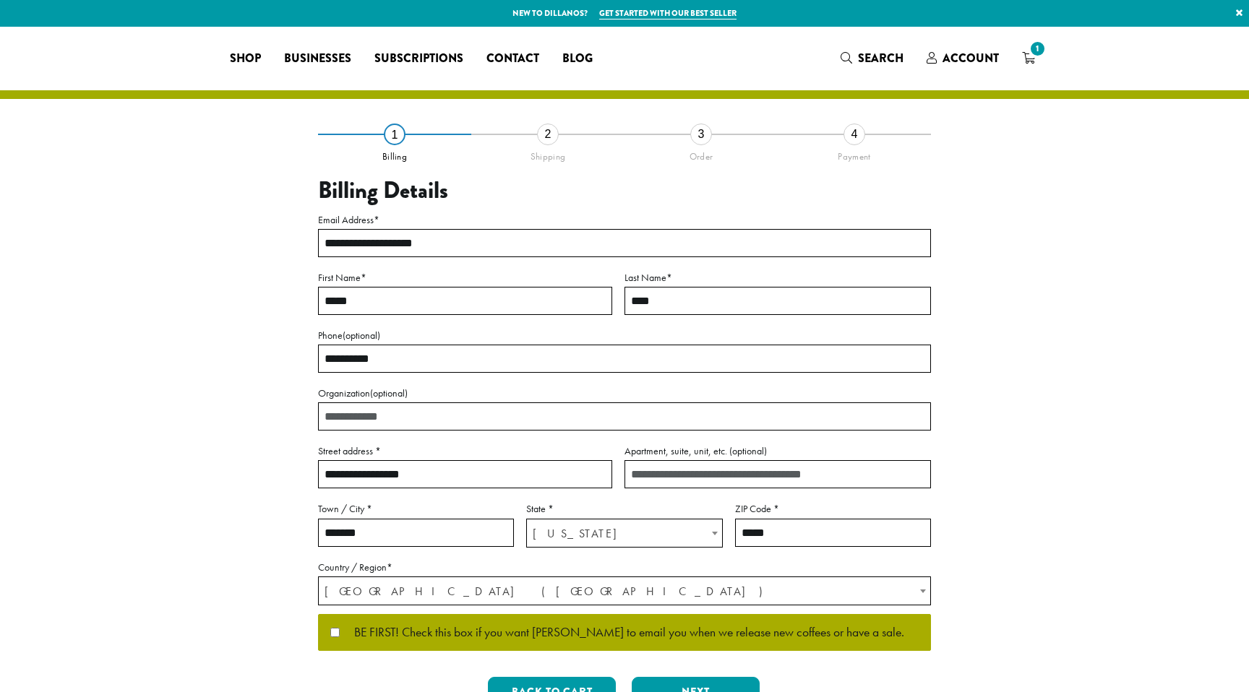
select select "**"
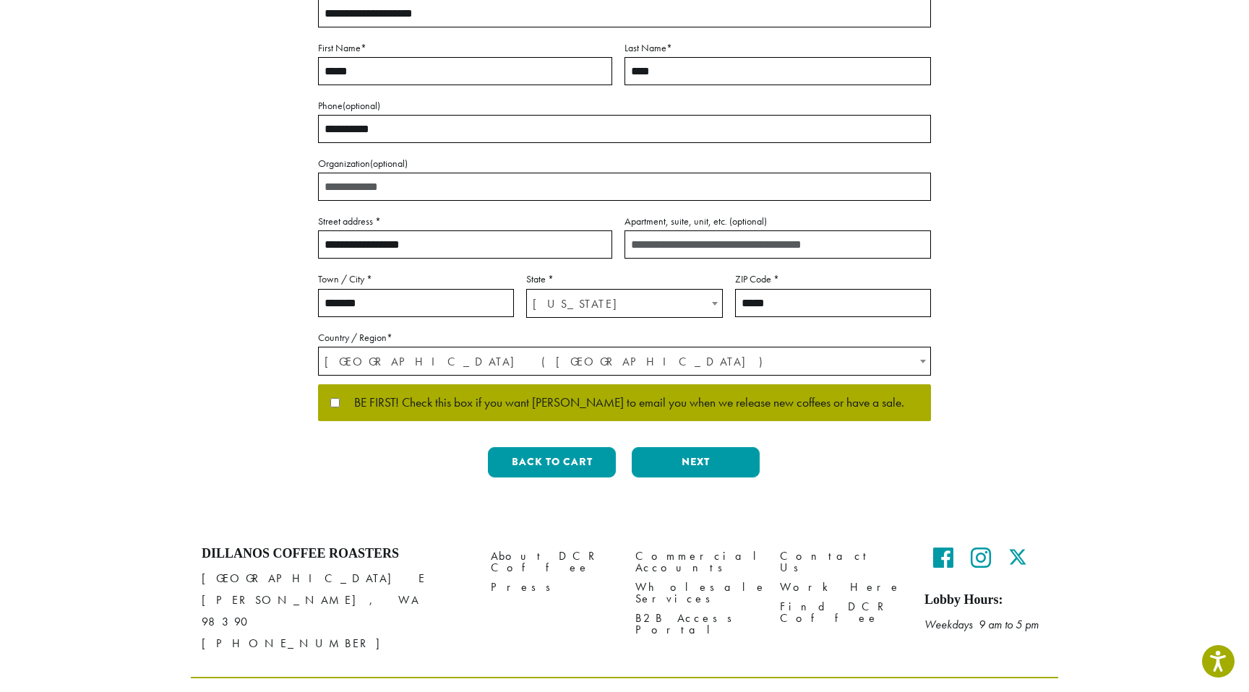
scroll to position [246, 0]
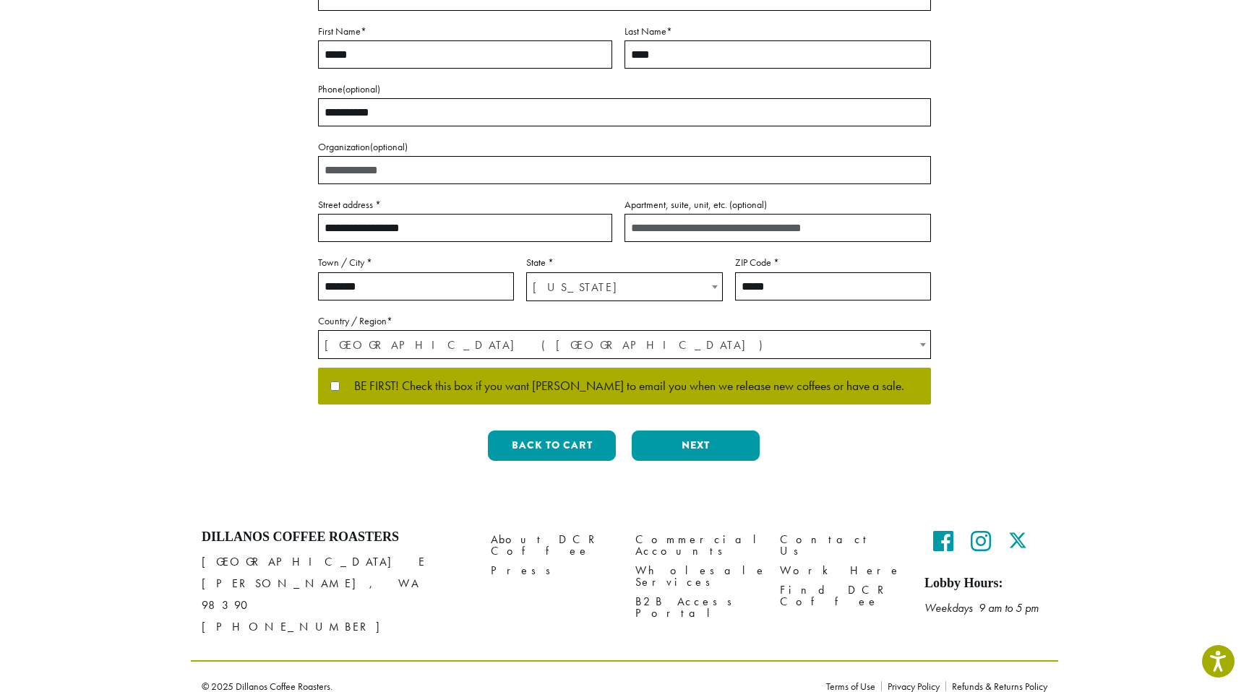
click at [325, 429] on div "**********" at bounding box center [624, 180] width 613 height 586
click at [705, 443] on button "Next" at bounding box center [696, 446] width 128 height 30
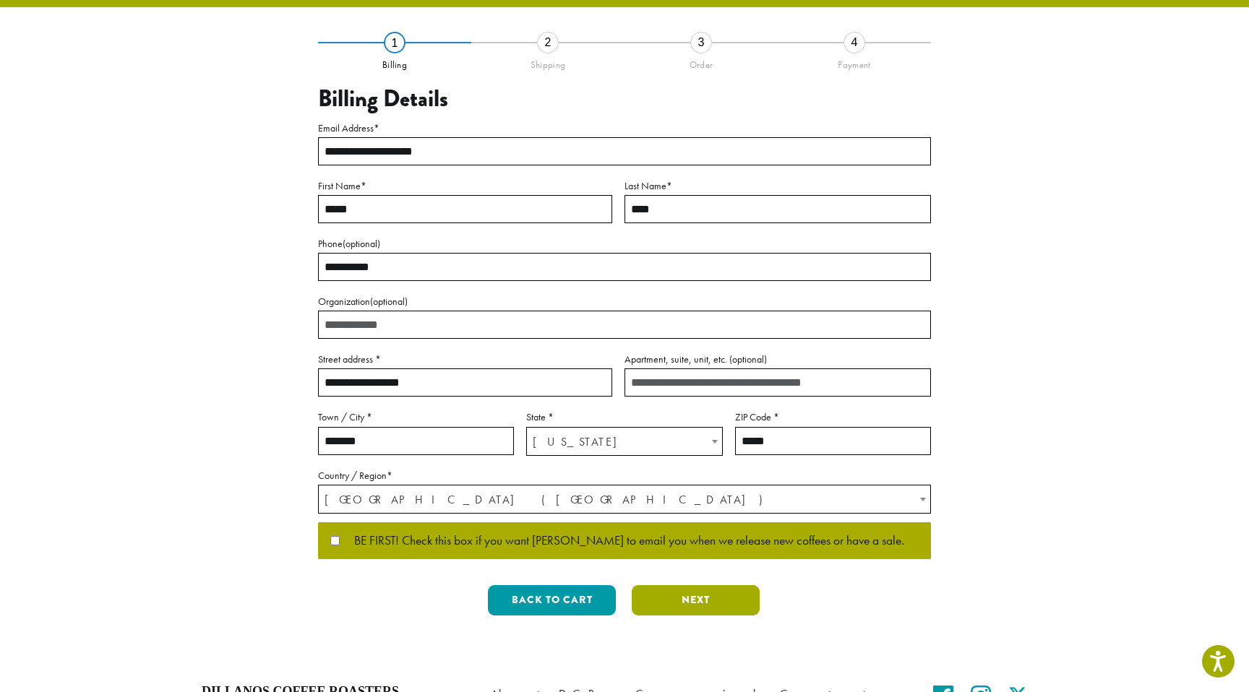
scroll to position [0, 0]
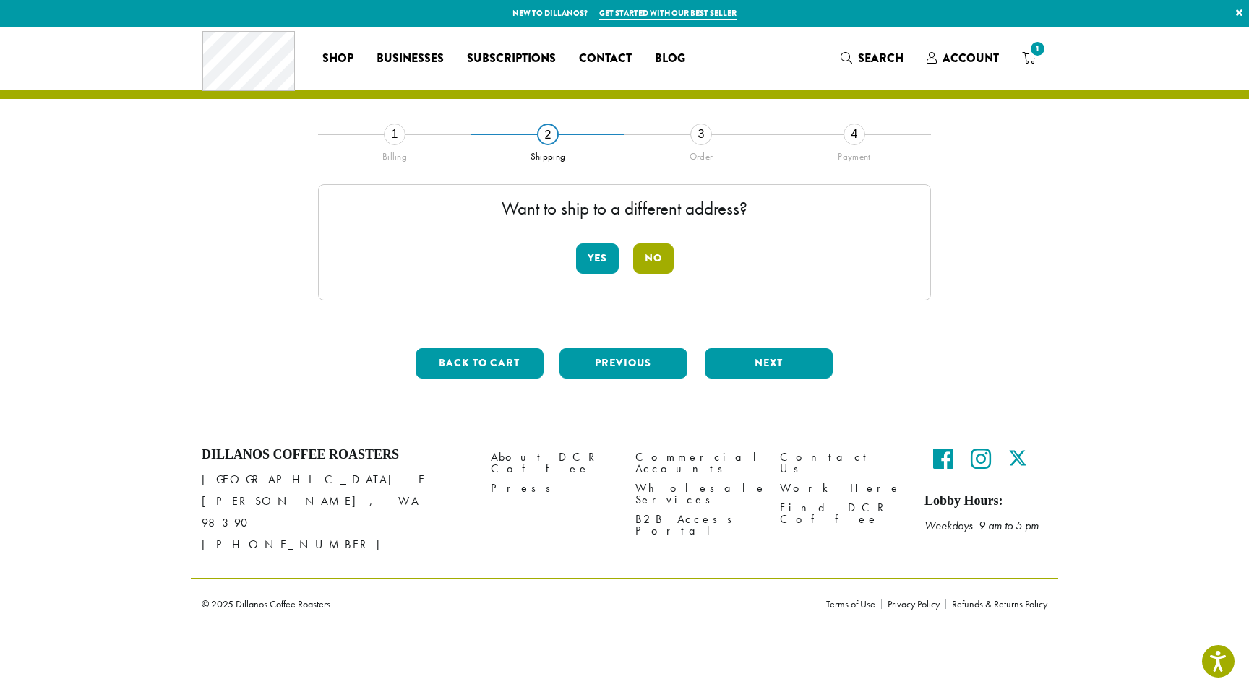
click at [652, 260] on button "No" at bounding box center [653, 259] width 40 height 30
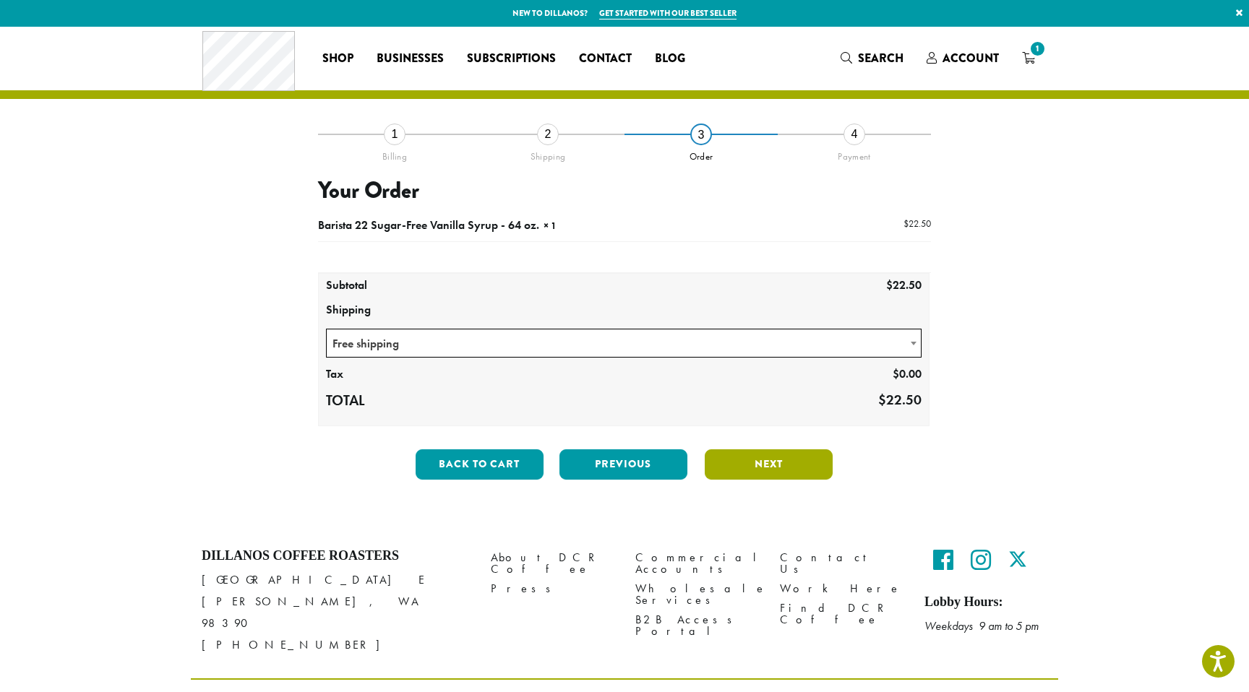
click at [762, 468] on button "Next" at bounding box center [769, 465] width 128 height 30
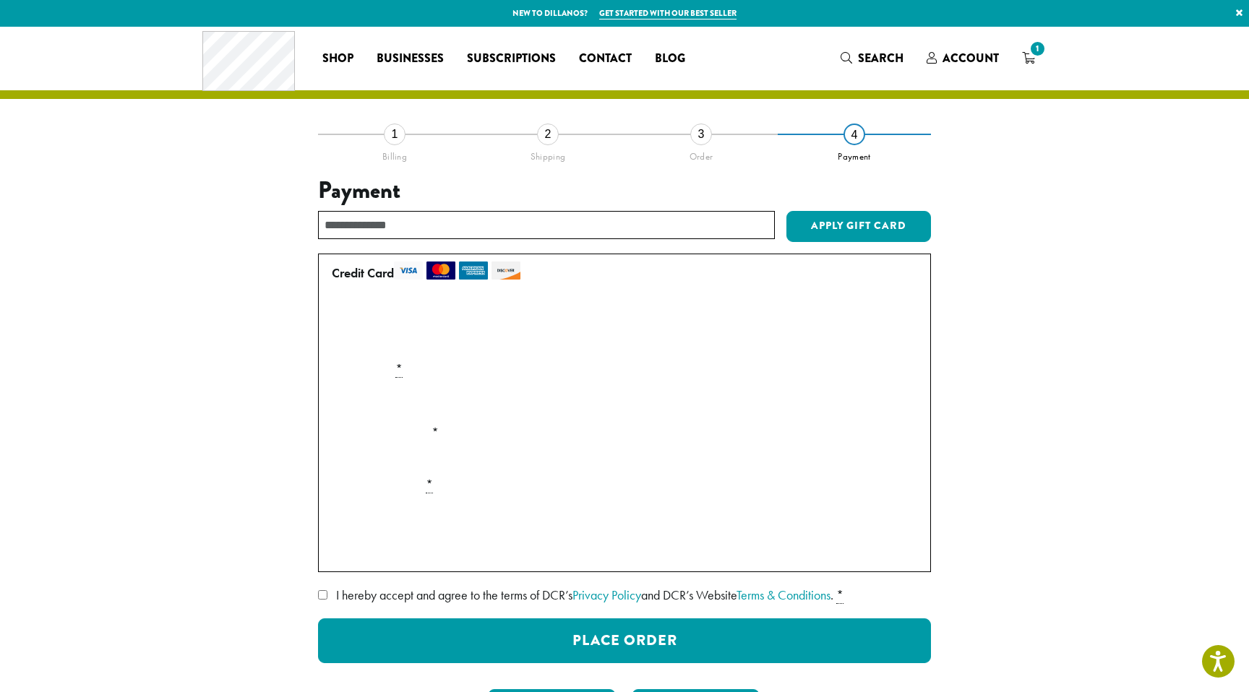
click at [338, 309] on label "• • • 4138 (expires 07/30)" at bounding box center [622, 315] width 580 height 23
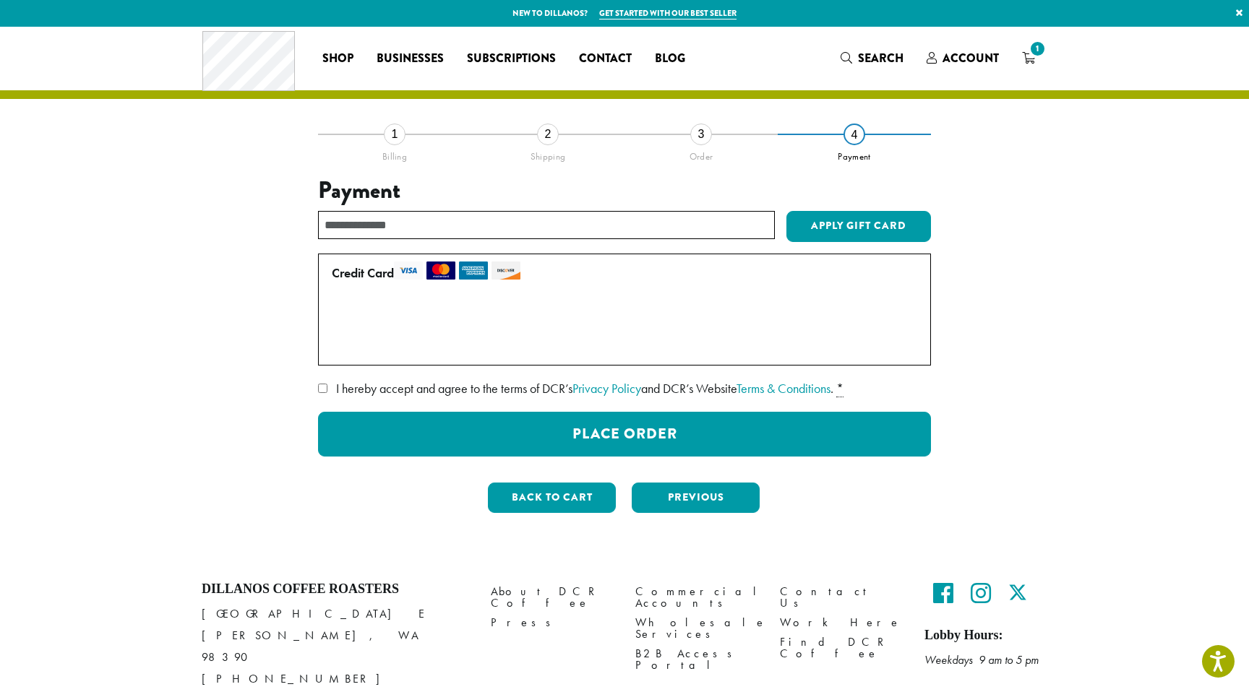
click at [366, 390] on span "I hereby accept and agree to the terms of DCR’s Privacy Policy and DCR’s Websit…" at bounding box center [584, 388] width 497 height 17
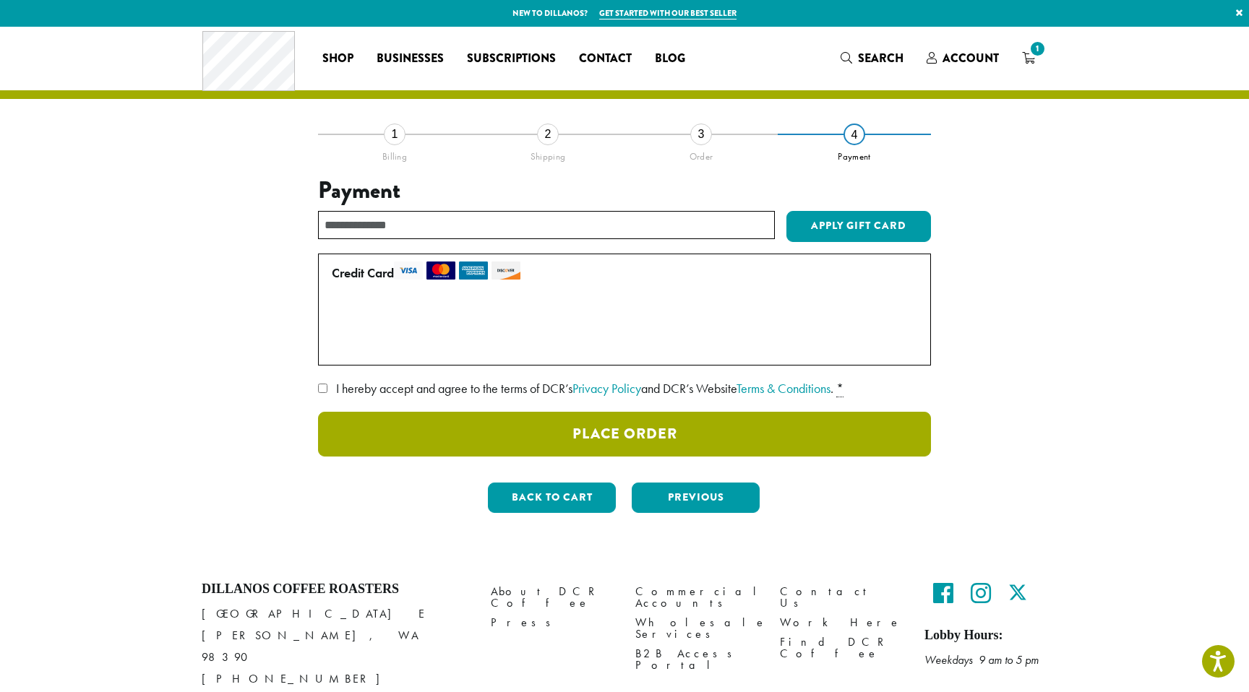
click at [441, 431] on button "Place Order" at bounding box center [624, 434] width 613 height 45
